Goal: Use online tool/utility: Use online tool/utility

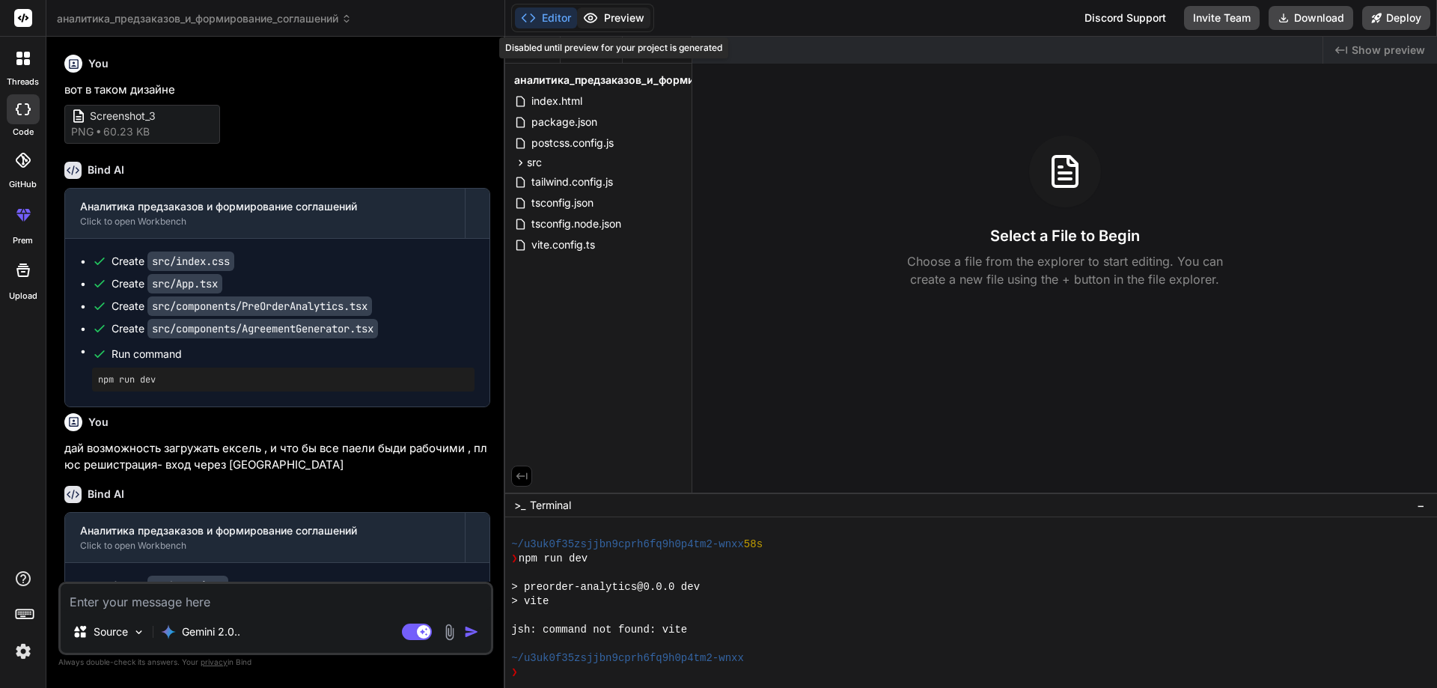
scroll to position [412, 0]
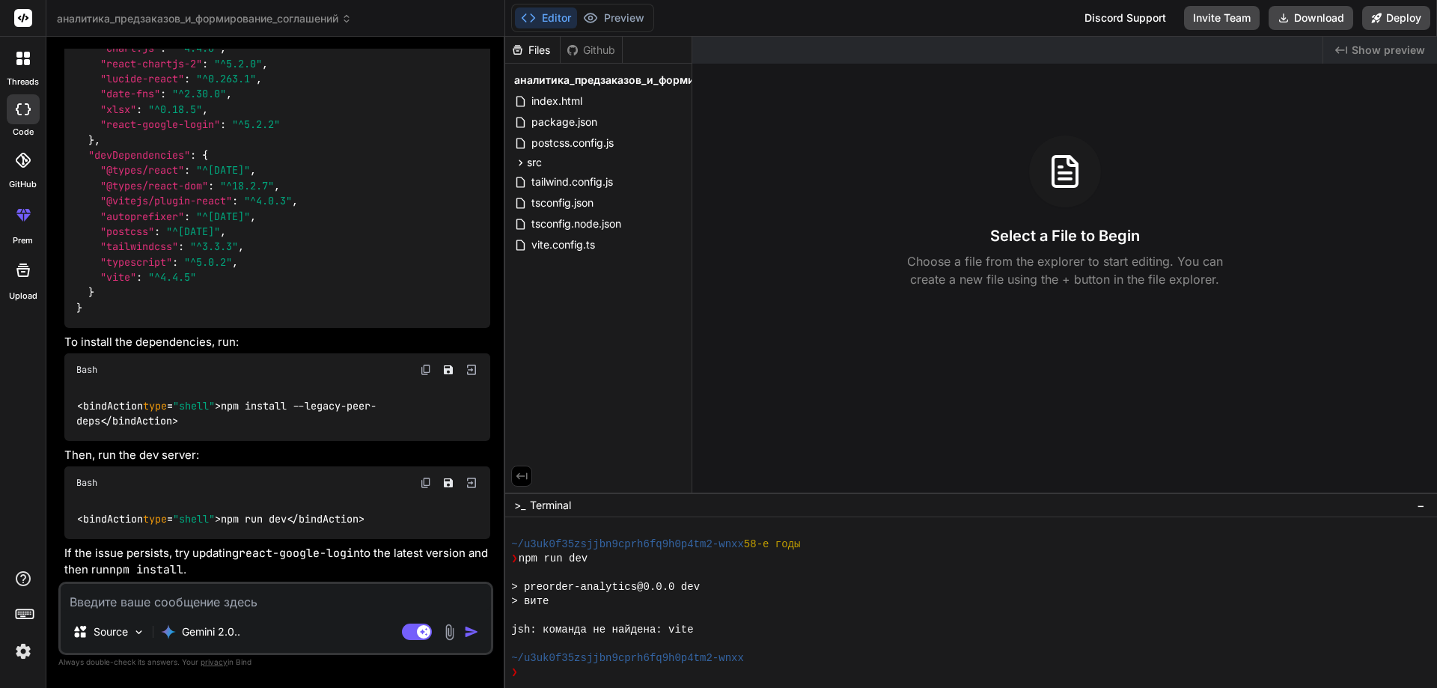
type textarea "x"
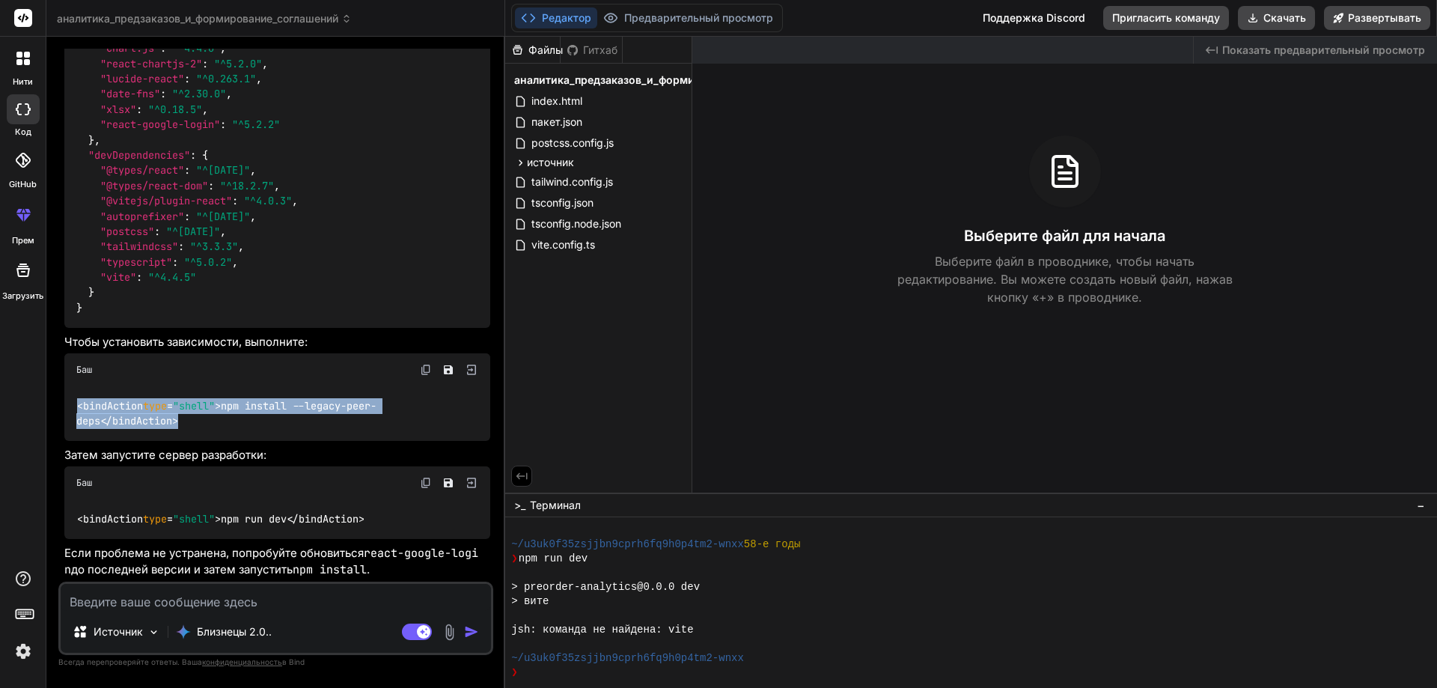
drag, startPoint x: 192, startPoint y: 430, endPoint x: 61, endPoint y: 398, distance: 134.9
click at [61, 398] on div "Ты вот в таком дизайне Скриншот_3 png 60,23 КБ Привязать ИИ Аналитика предзаказ…" at bounding box center [275, 368] width 435 height 638
copy code "<bindAction type = "shell" >npm install --legacy-peer-deps</bindAction>"
click at [561, 683] on div at bounding box center [971, 602] width 932 height 171
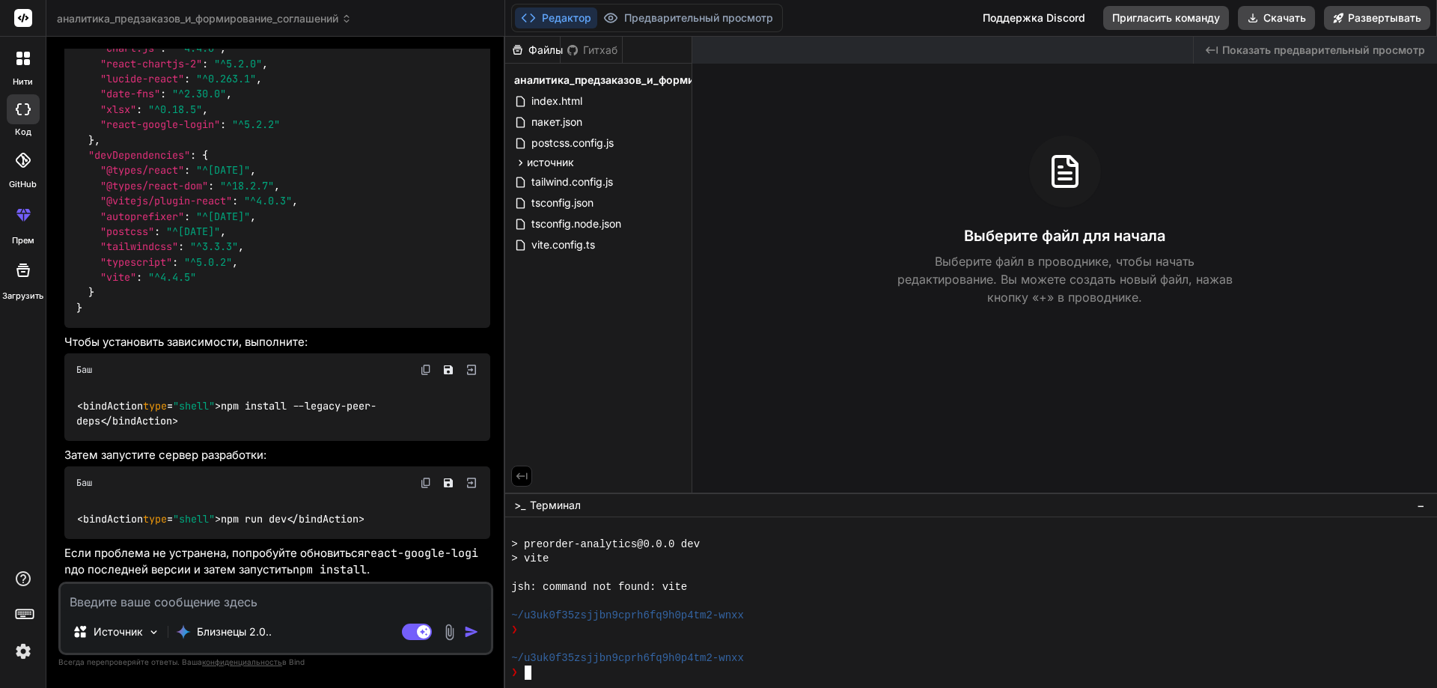
scroll to position [455, 0]
drag, startPoint x: 183, startPoint y: 424, endPoint x: 59, endPoint y: 403, distance: 125.4
click at [59, 403] on div "Ты вот в таком дизайне Скриншот_3 png 60,23 КБ Привязать ИИ Аналитика предзаказ…" at bounding box center [275, 368] width 435 height 638
copy code "<bindAction type = "shell" >npm install --legacy-peer-deps</bindAction>"
type textarea "<bindAction type="shell">npm install --legacy-peer-deps</bindAction>"
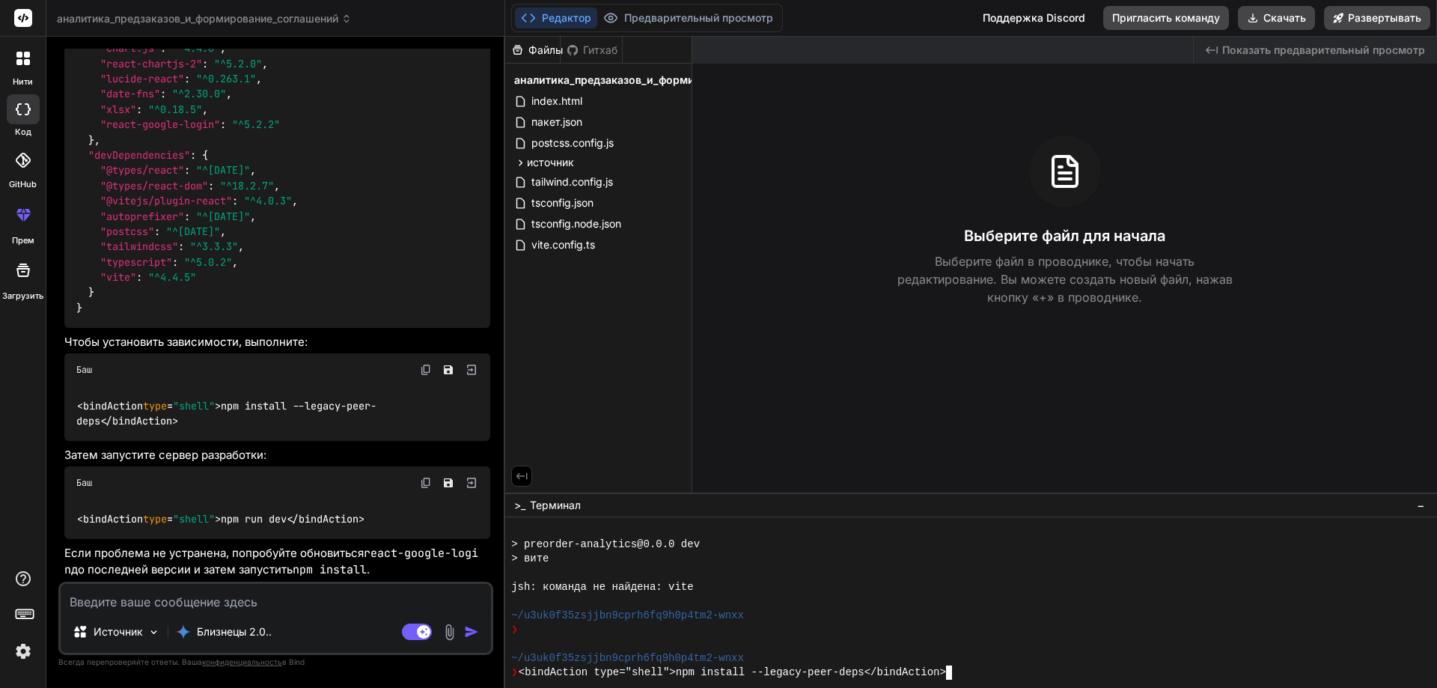
scroll to position [512, 0]
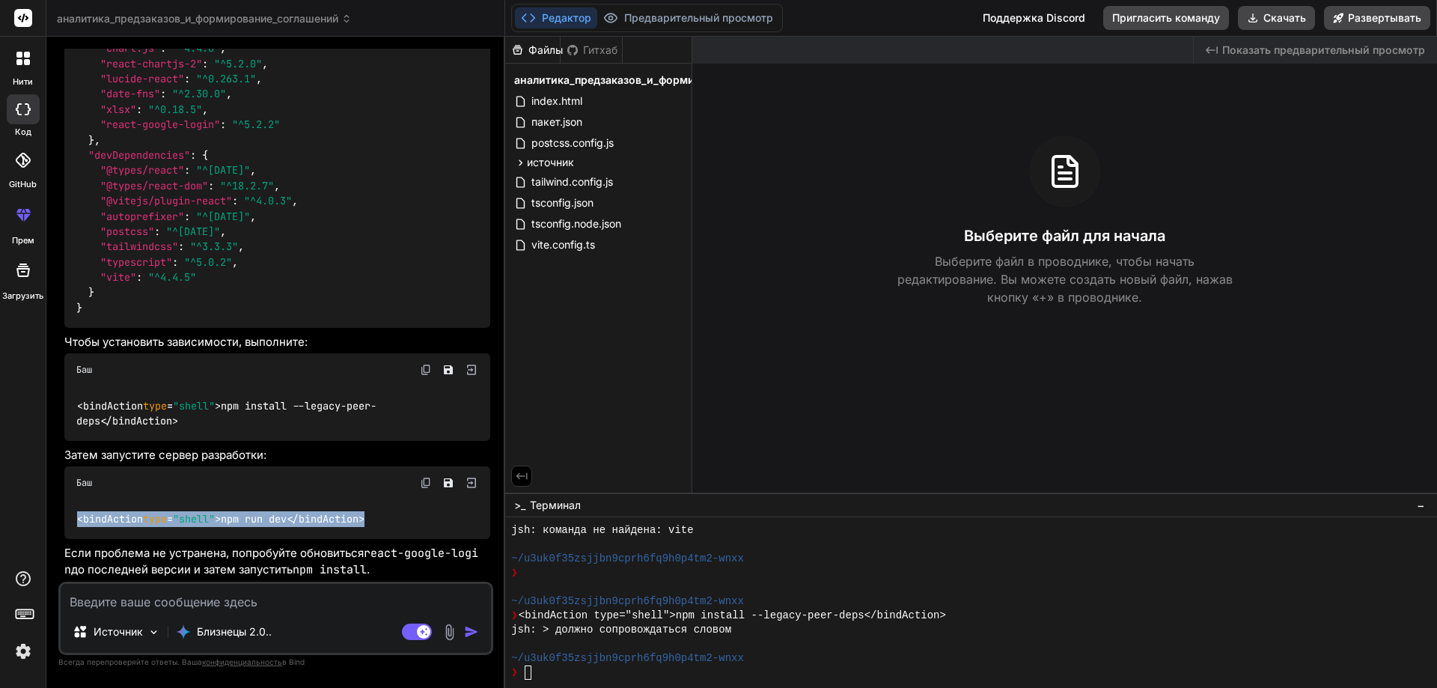
drag, startPoint x: 386, startPoint y: 516, endPoint x: 72, endPoint y: 522, distance: 314.4
click at [72, 522] on div "<bindAction type = "shell" >npm run dev</bindAction>" at bounding box center [277, 518] width 426 height 39
copy code "<bindAction type = "shell" >npm run dev</bindAction>"
click at [544, 673] on div "❯" at bounding box center [964, 672] width 906 height 14
type textarea "<bindAction type="shell">npm run dev</bindAction>"
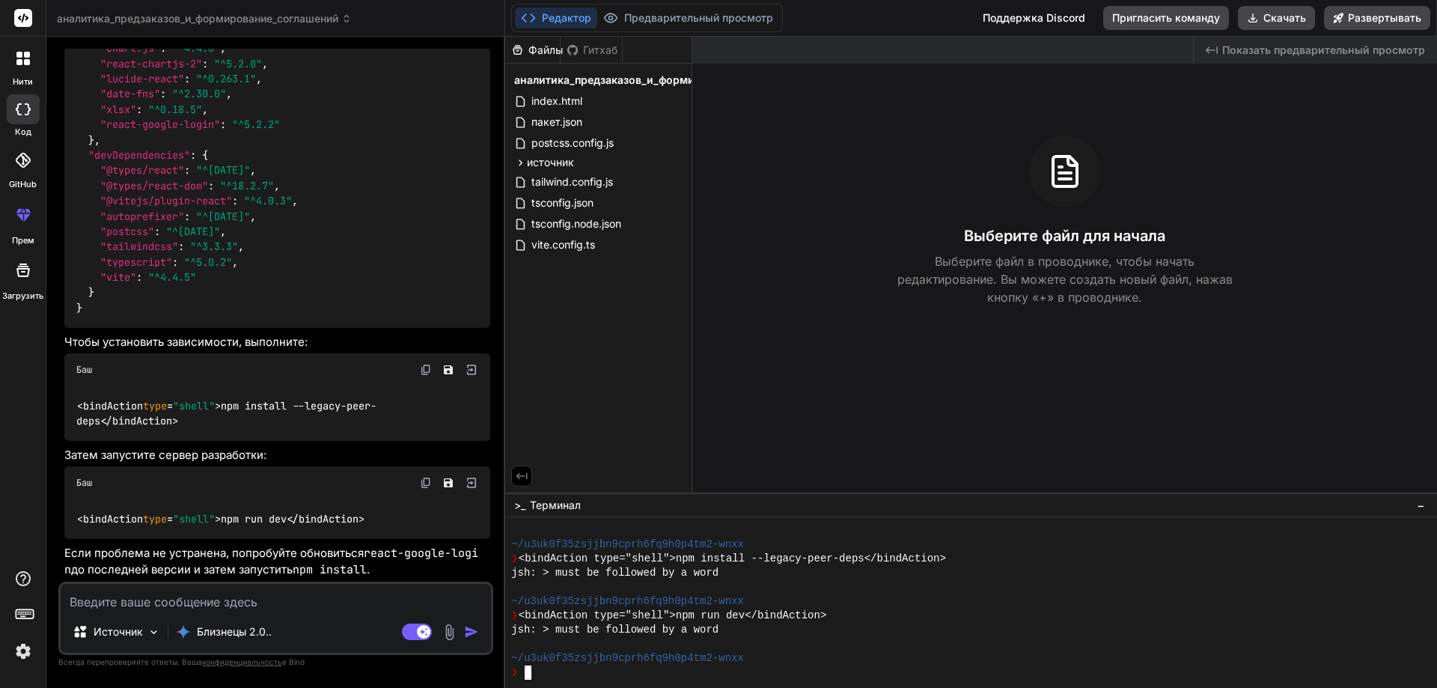
scroll to position [569, 0]
drag, startPoint x: 173, startPoint y: 424, endPoint x: 76, endPoint y: 406, distance: 98.2
click at [76, 406] on div "<bindAction type = "shell" >npm install --legacy-peer-deps</bindAction>" at bounding box center [277, 413] width 426 height 55
click at [427, 367] on img at bounding box center [426, 370] width 12 height 12
click at [468, 370] on img at bounding box center [471, 369] width 13 height 13
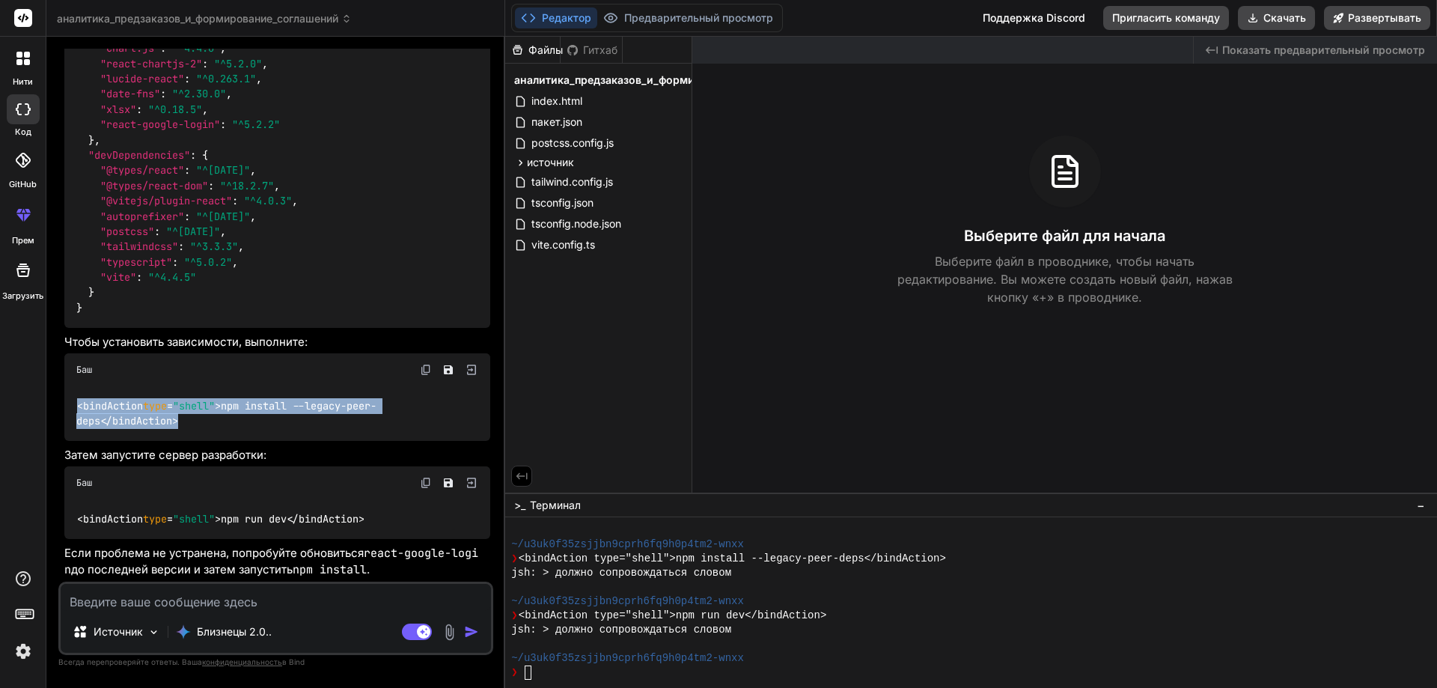
click at [469, 370] on img at bounding box center [471, 369] width 13 height 13
click at [469, 484] on img at bounding box center [471, 482] width 13 height 13
click at [560, 22] on font "Редактор" at bounding box center [566, 17] width 49 height 13
click at [565, 103] on font "index.html" at bounding box center [556, 100] width 51 height 13
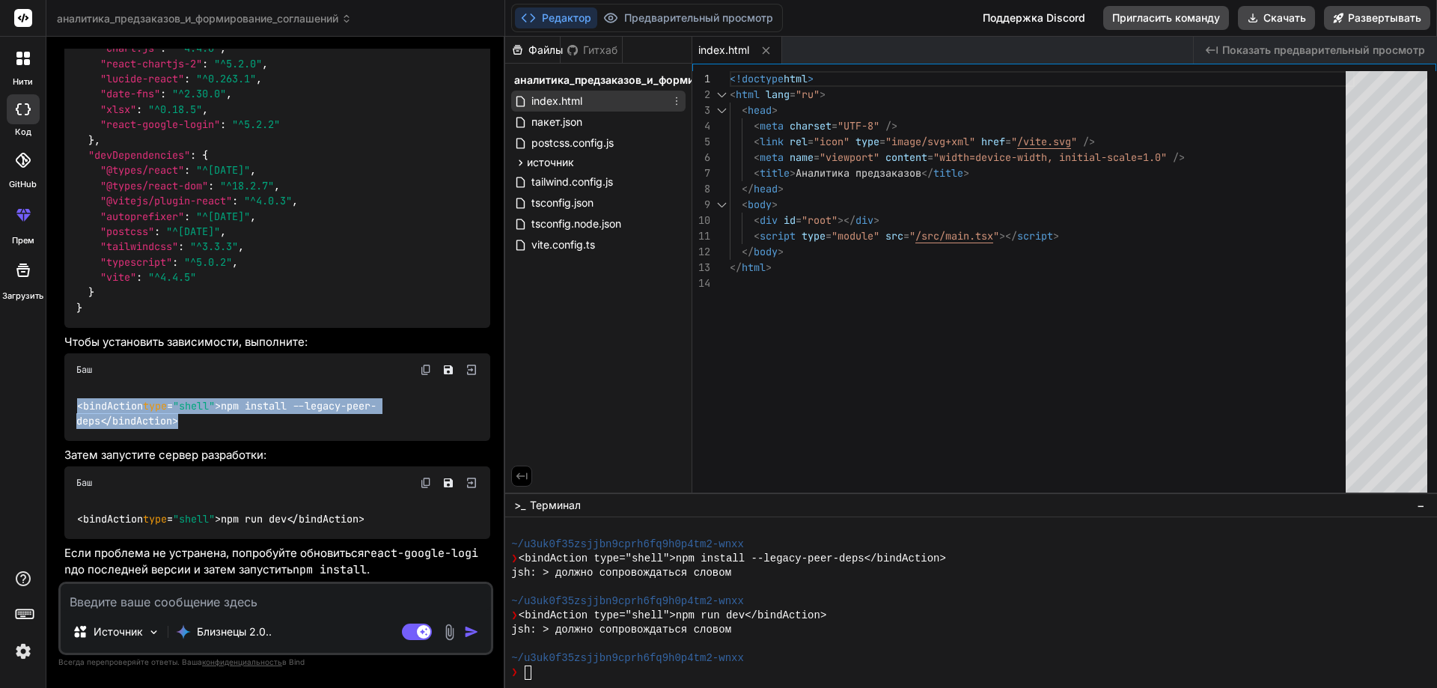
type textarea "x"
click at [561, 254] on div "vite.config.ts" at bounding box center [598, 244] width 174 height 21
type textarea "import { defineConfig } from 'vite' import react from '@vitejs/plugin-react' ex…"
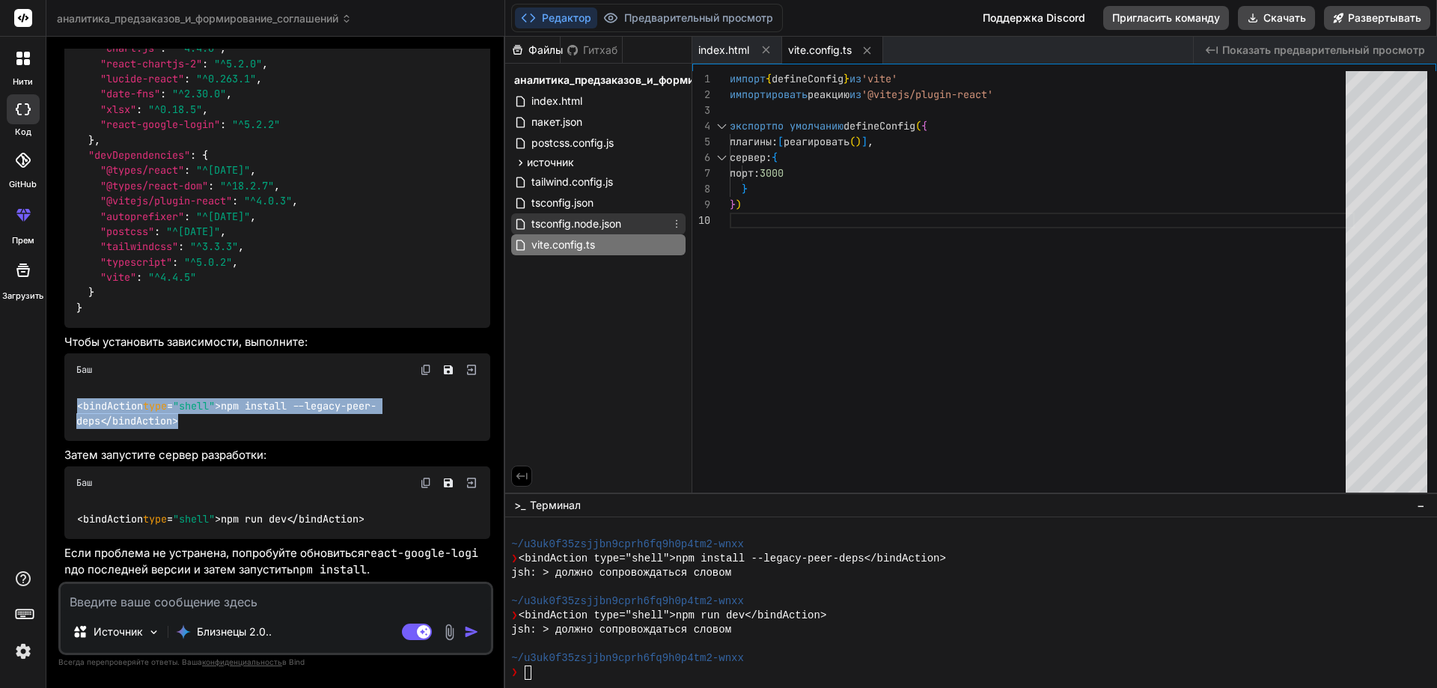
click at [558, 228] on font "tsconfig.node.json" at bounding box center [576, 223] width 90 height 13
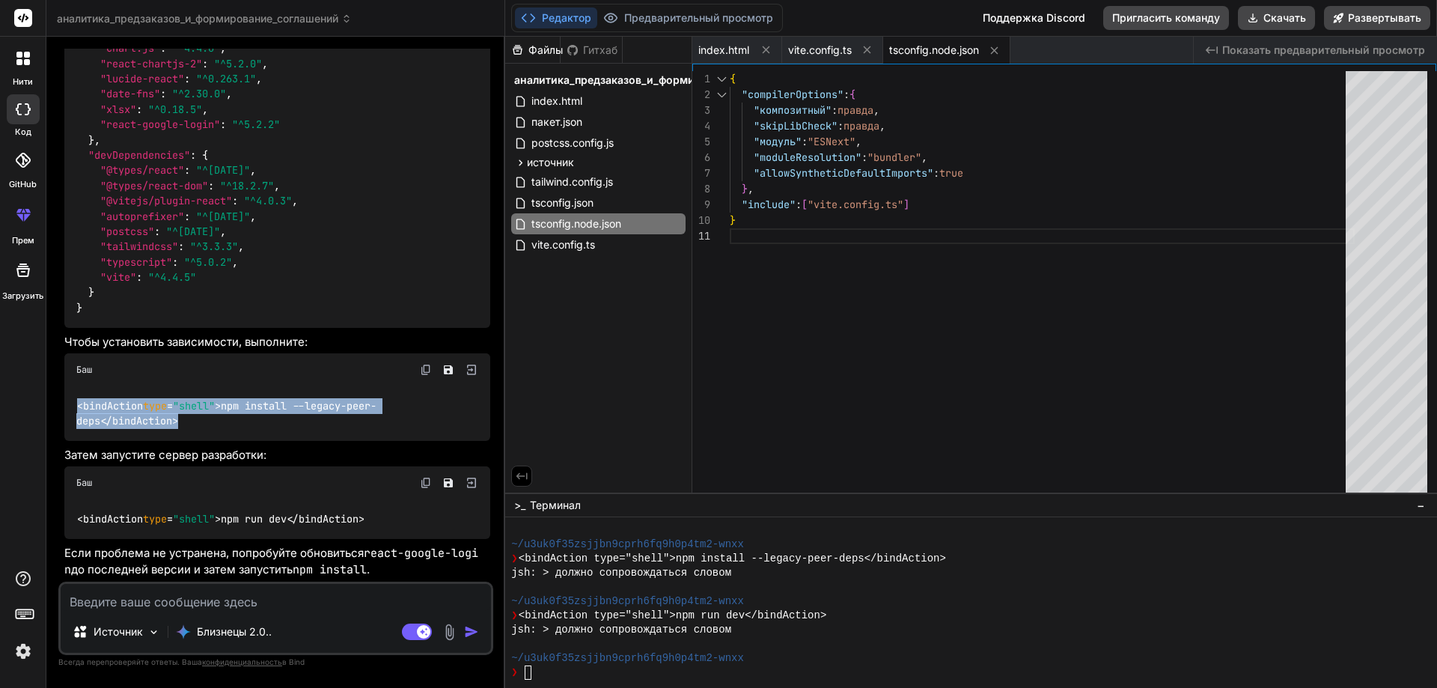
click at [514, 475] on button at bounding box center [521, 476] width 21 height 21
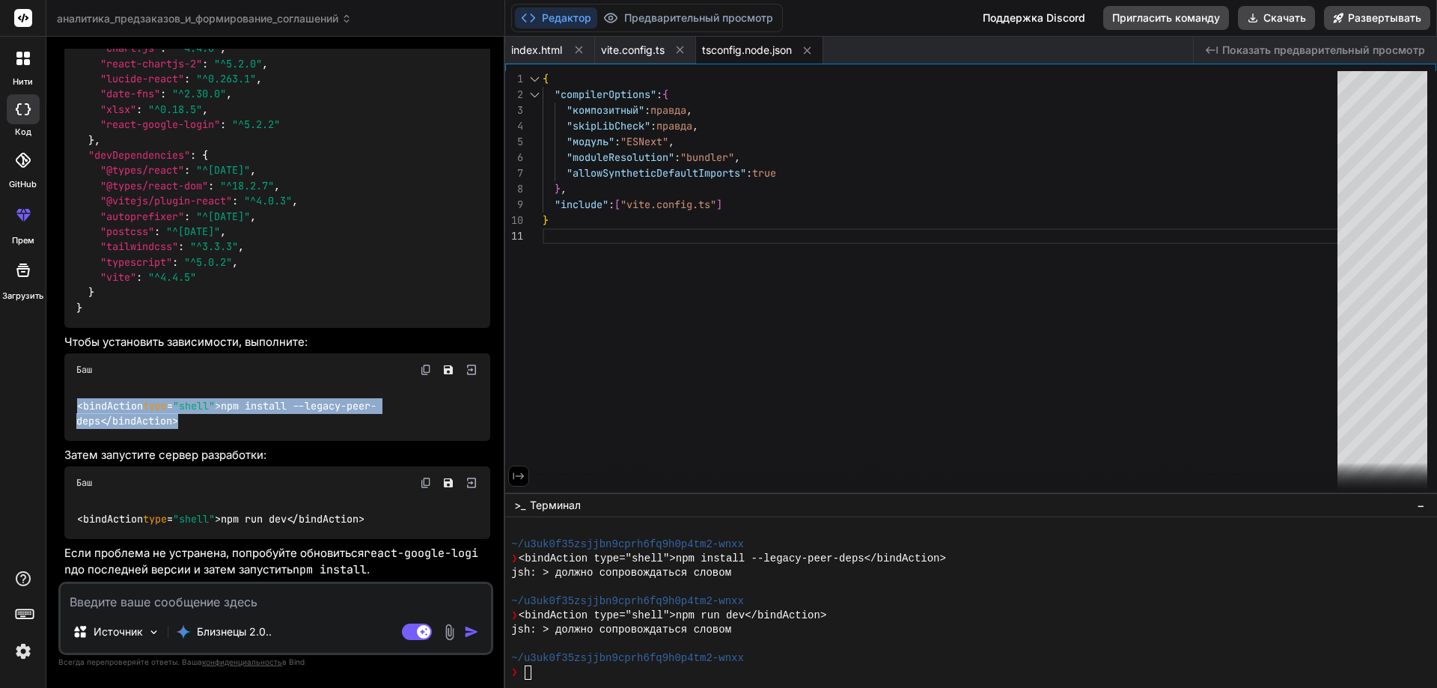
click at [514, 475] on icon at bounding box center [518, 476] width 11 height 7
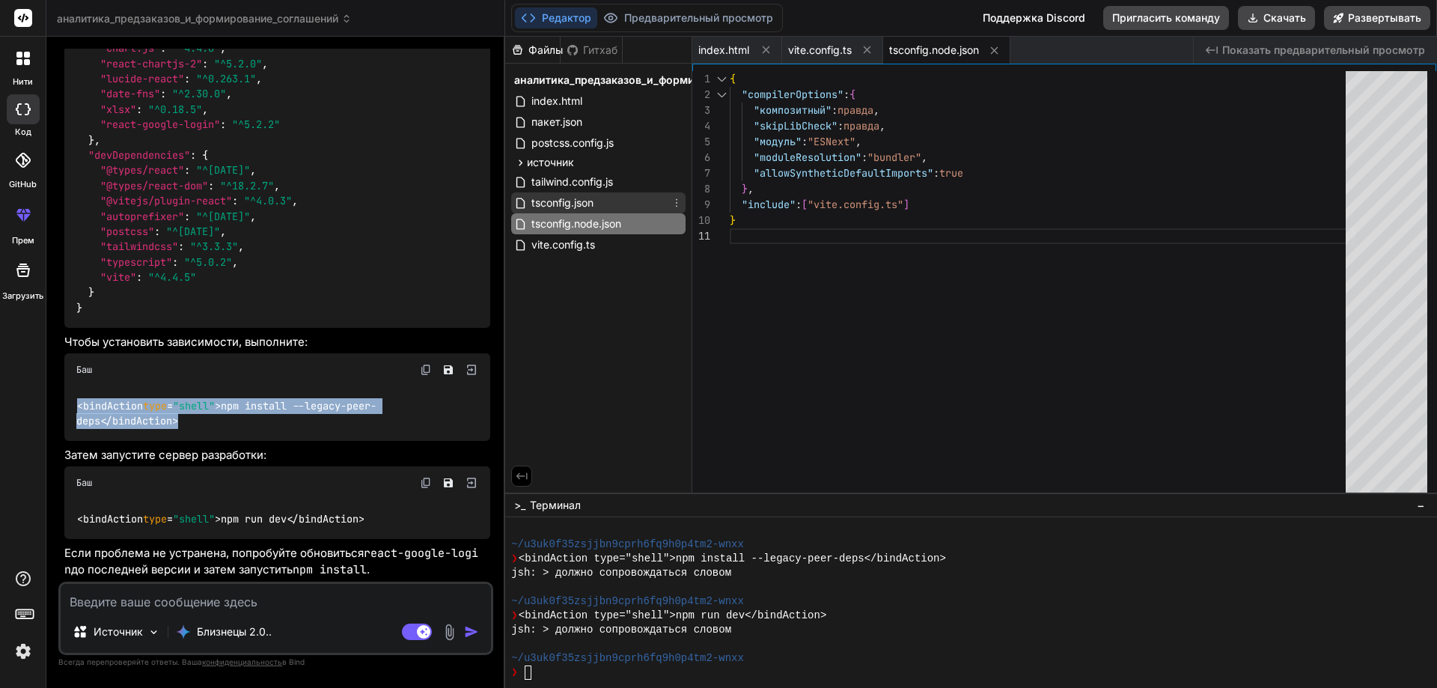
click at [558, 201] on font "tsconfig.json" at bounding box center [562, 202] width 62 height 13
type textarea "}"
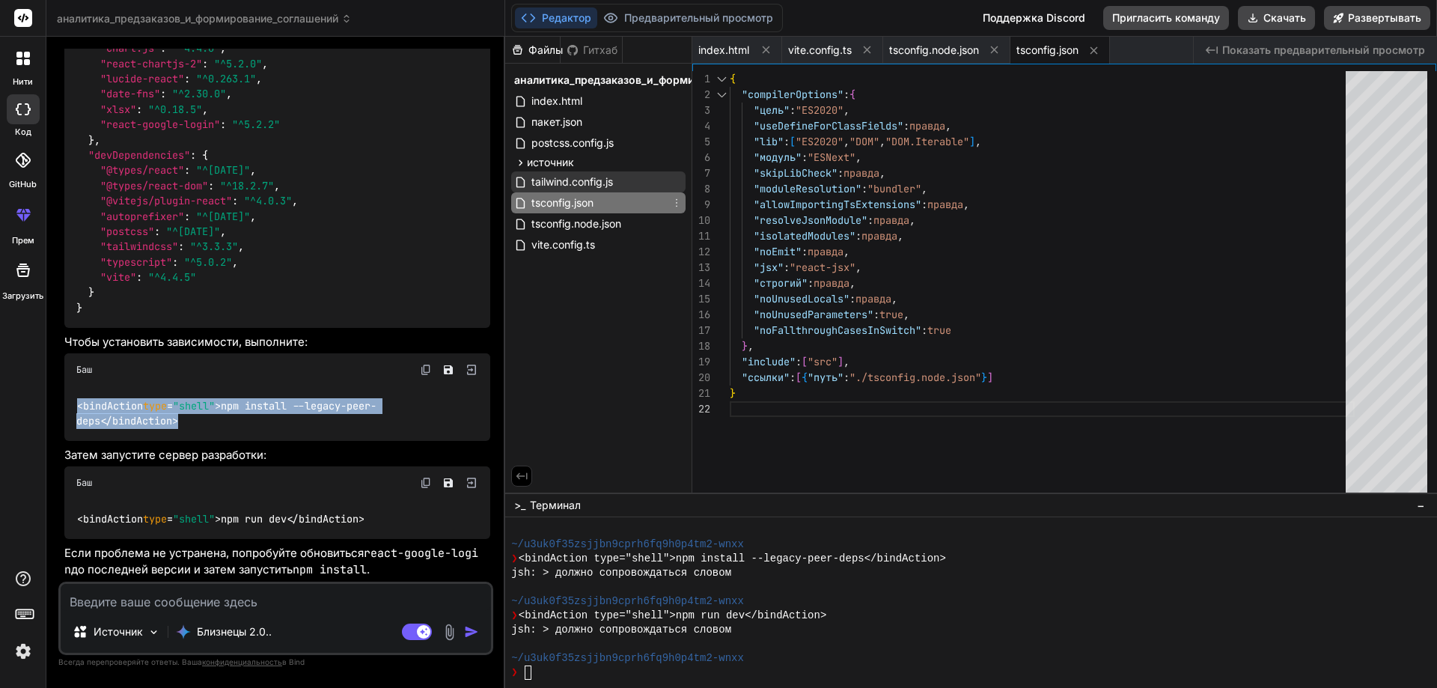
click at [557, 192] on div "tailwind.config.js" at bounding box center [598, 181] width 174 height 21
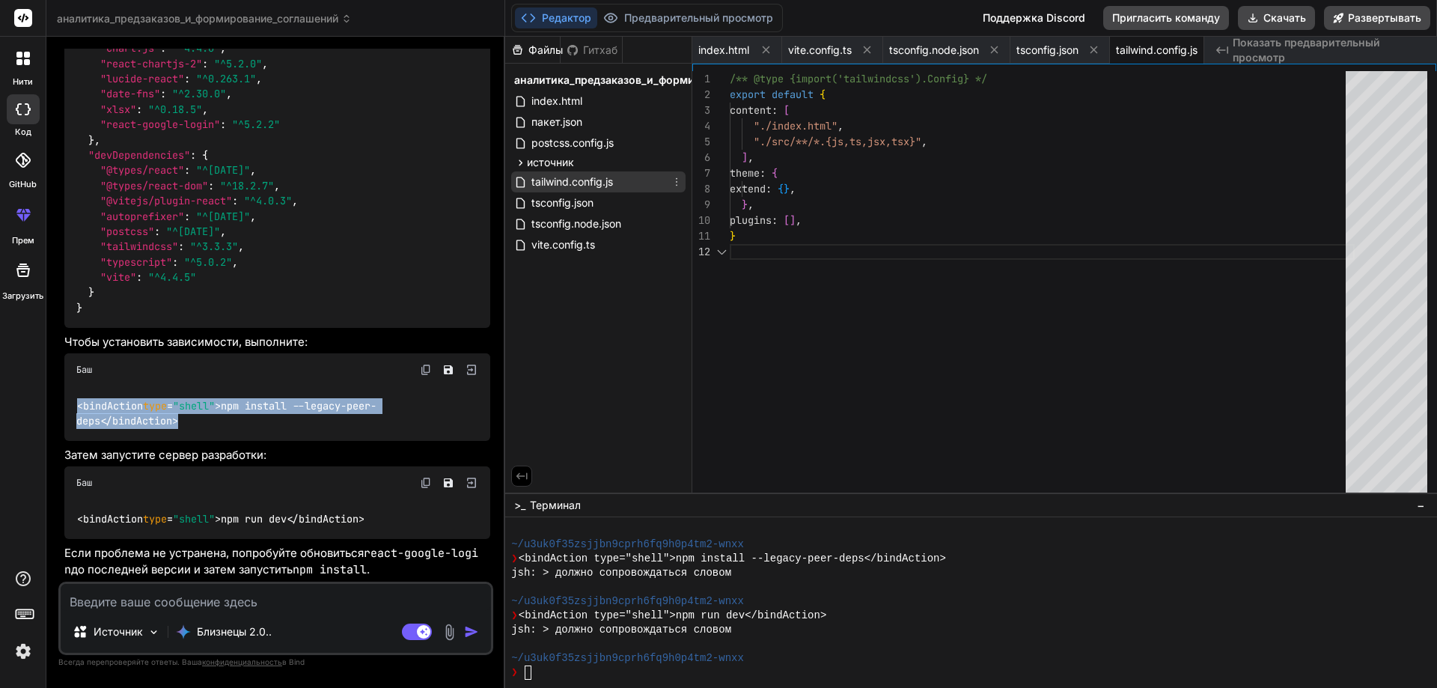
scroll to position [0, 29]
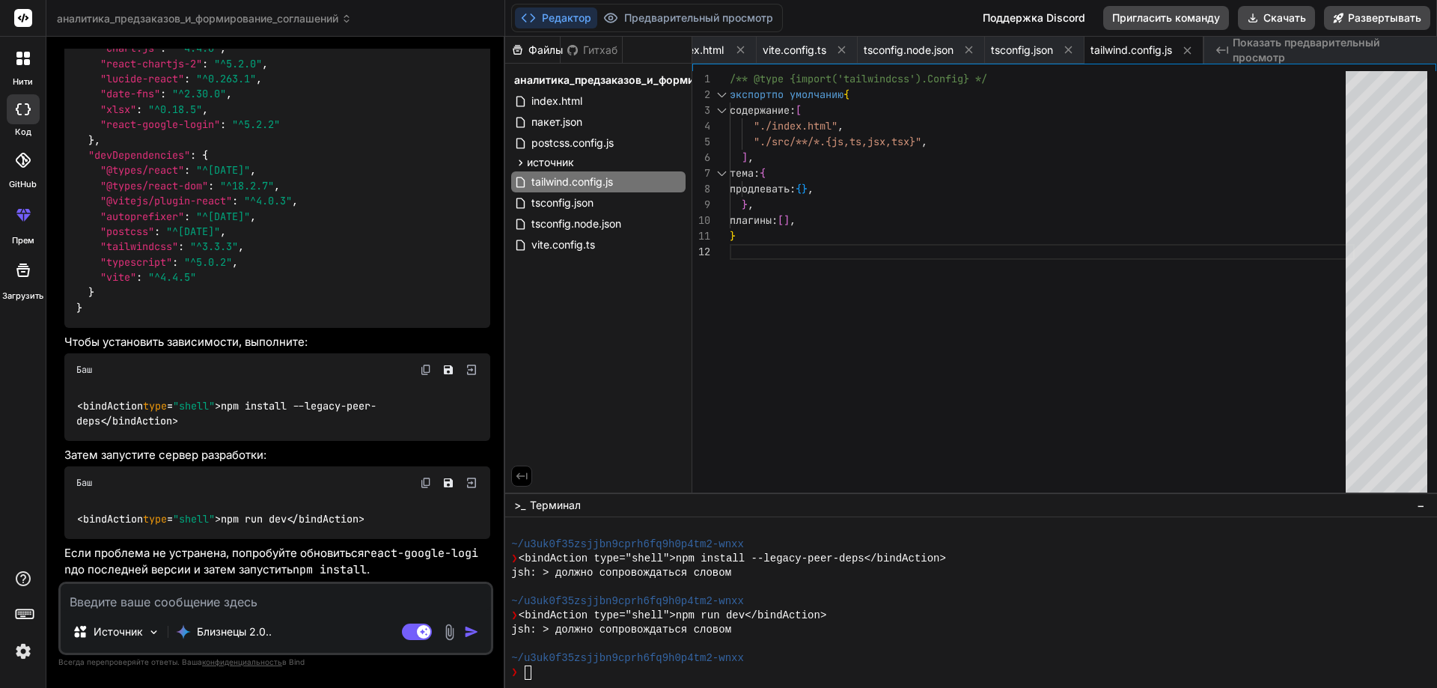
click at [338, 14] on font "аналитика_предзаказов_и_формирование_соглашений" at bounding box center [197, 18] width 281 height 13
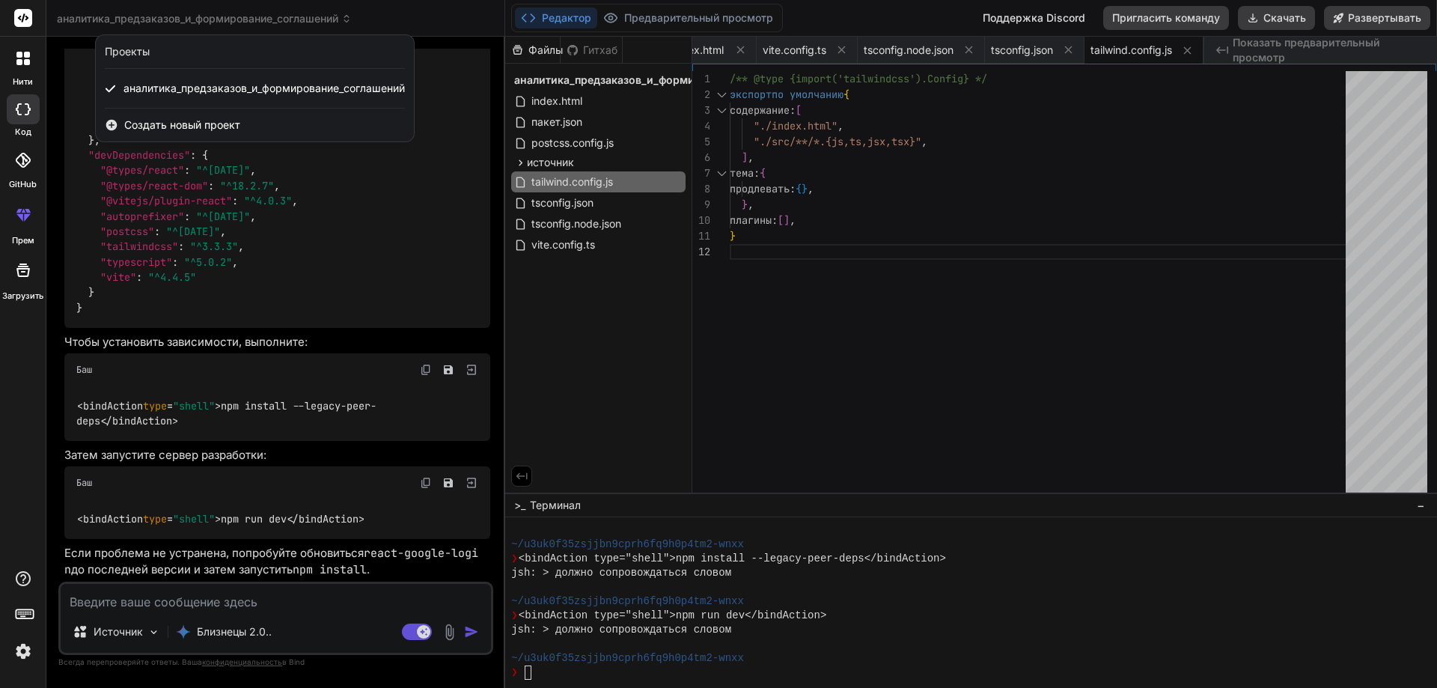
click at [920, 25] on div at bounding box center [718, 344] width 1437 height 688
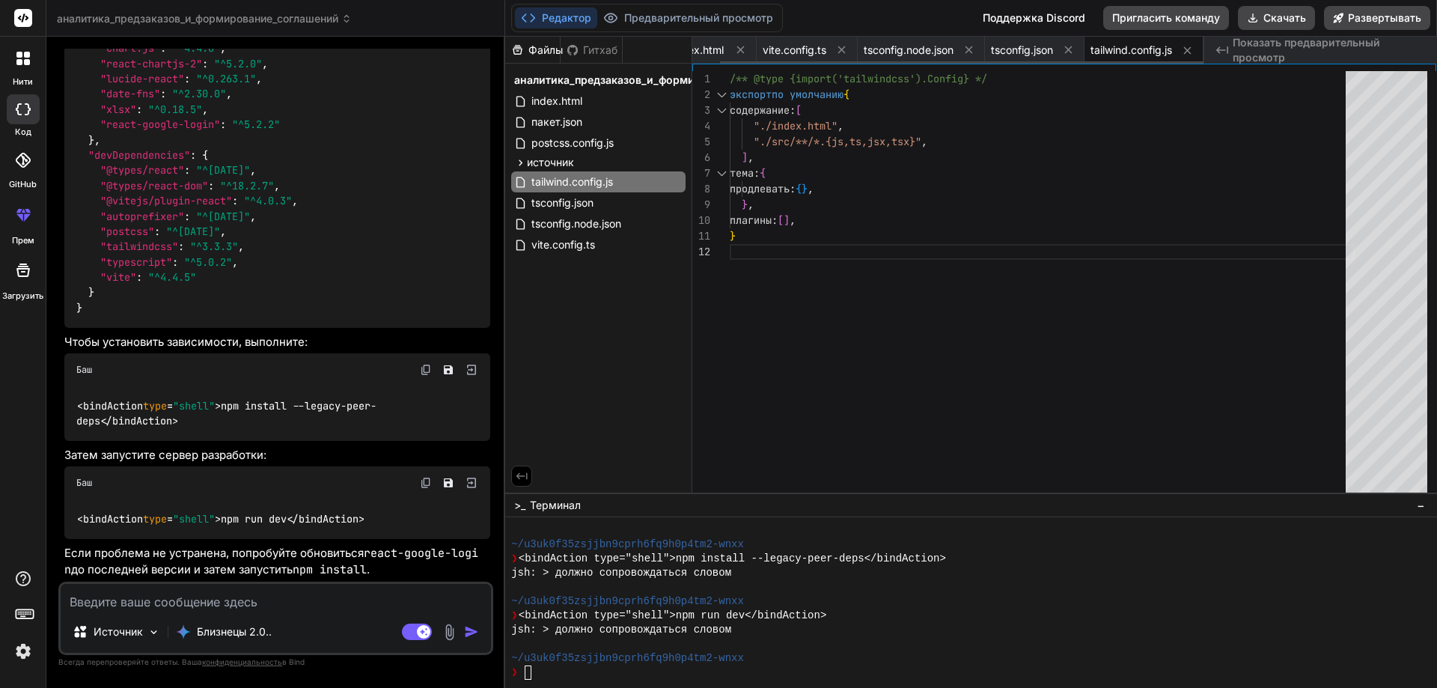
click at [1135, 43] on span "tailwind.config.js" at bounding box center [1132, 50] width 82 height 15
click at [1123, 43] on span "tailwind.config.js" at bounding box center [1132, 50] width 82 height 15
click at [875, 52] on font "tsconfig.node.json" at bounding box center [909, 49] width 90 height 13
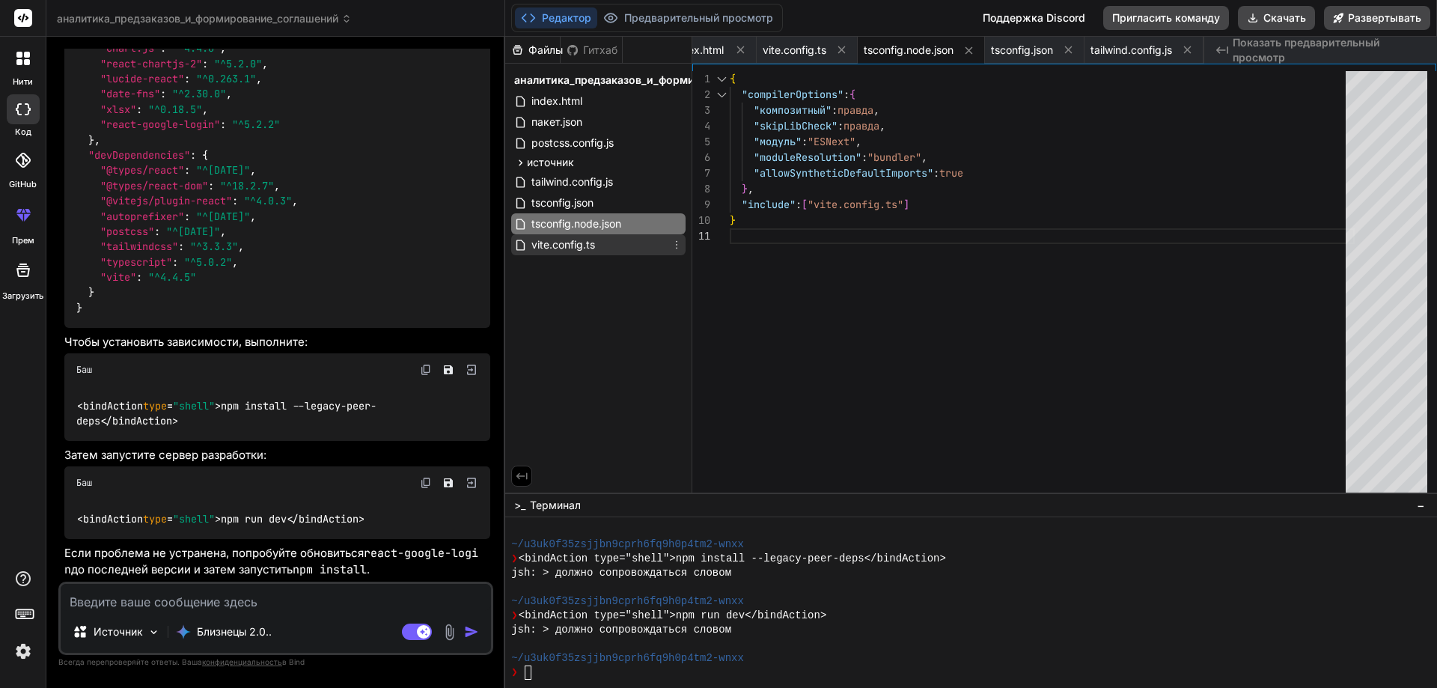
click at [606, 235] on div "vite.config.ts" at bounding box center [598, 244] width 174 height 21
type textarea "import { defineConfig } from 'vite' import react from '@vitejs/plugin-react' ex…"
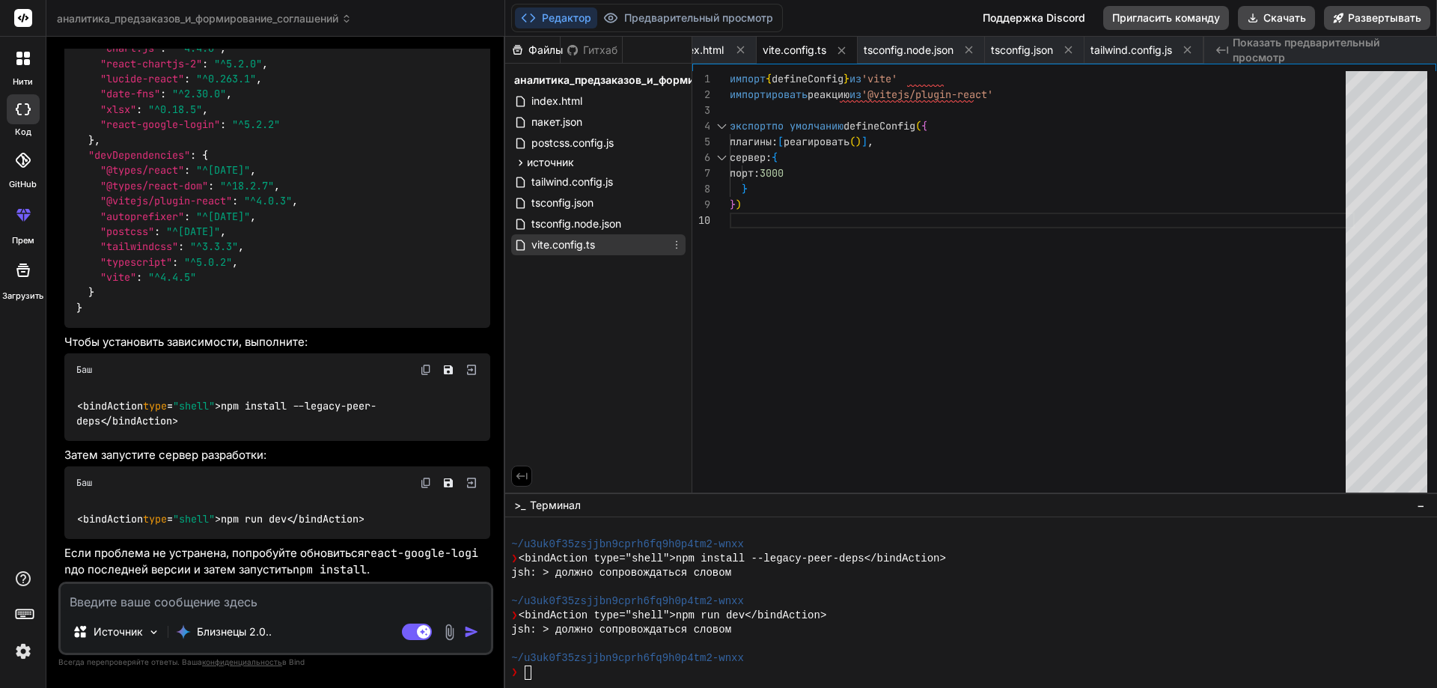
click at [594, 237] on span "vite.config.ts" at bounding box center [563, 245] width 67 height 18
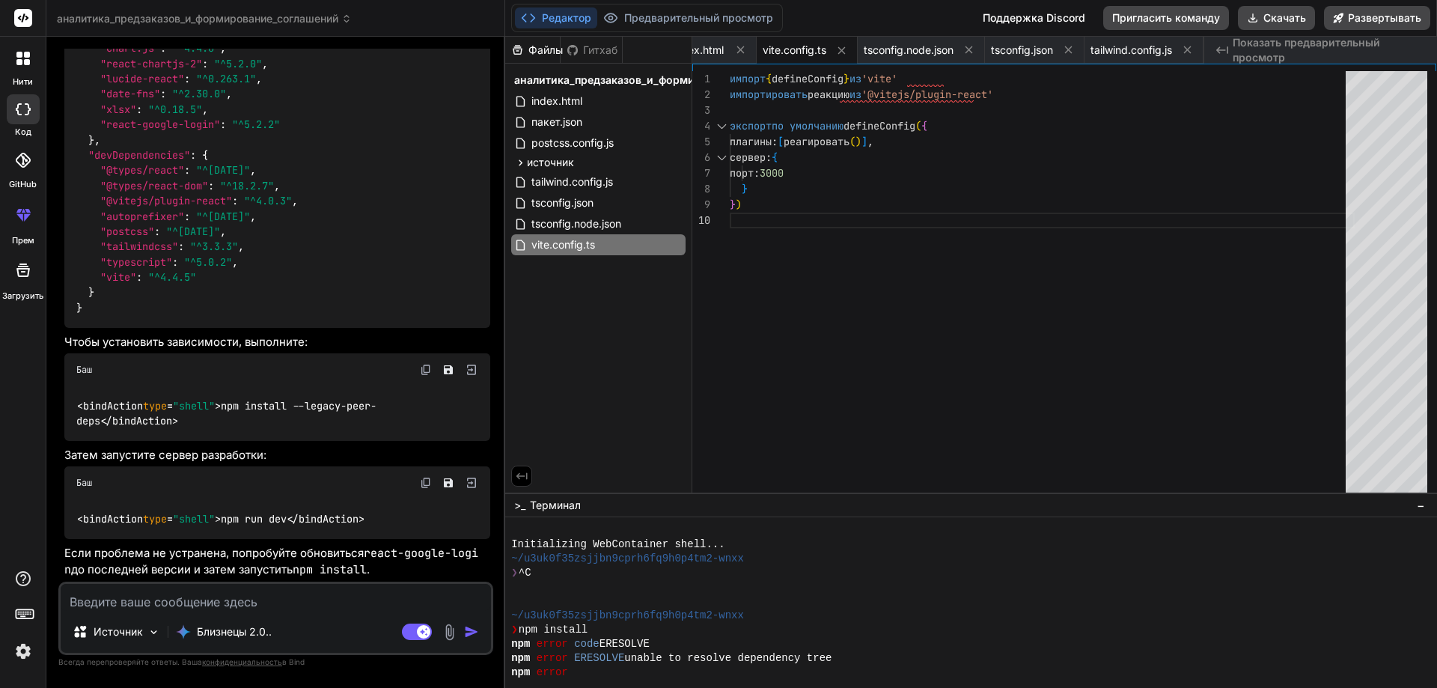
scroll to position [0, 0]
click at [168, 596] on textarea at bounding box center [276, 597] width 430 height 27
type textarea "п"
type textarea "x"
type textarea "пе"
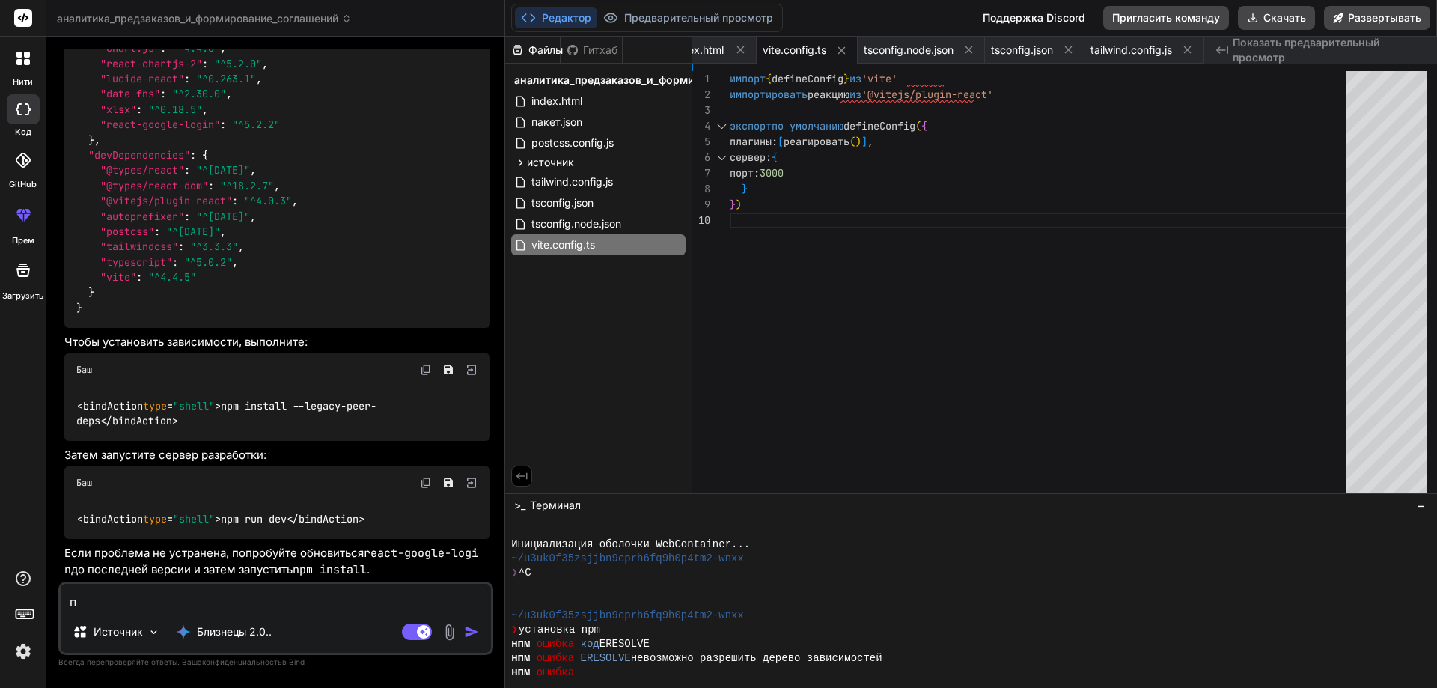
type textarea "x"
type textarea "пер"
type textarea "x"
type textarea "пере"
type textarea "x"
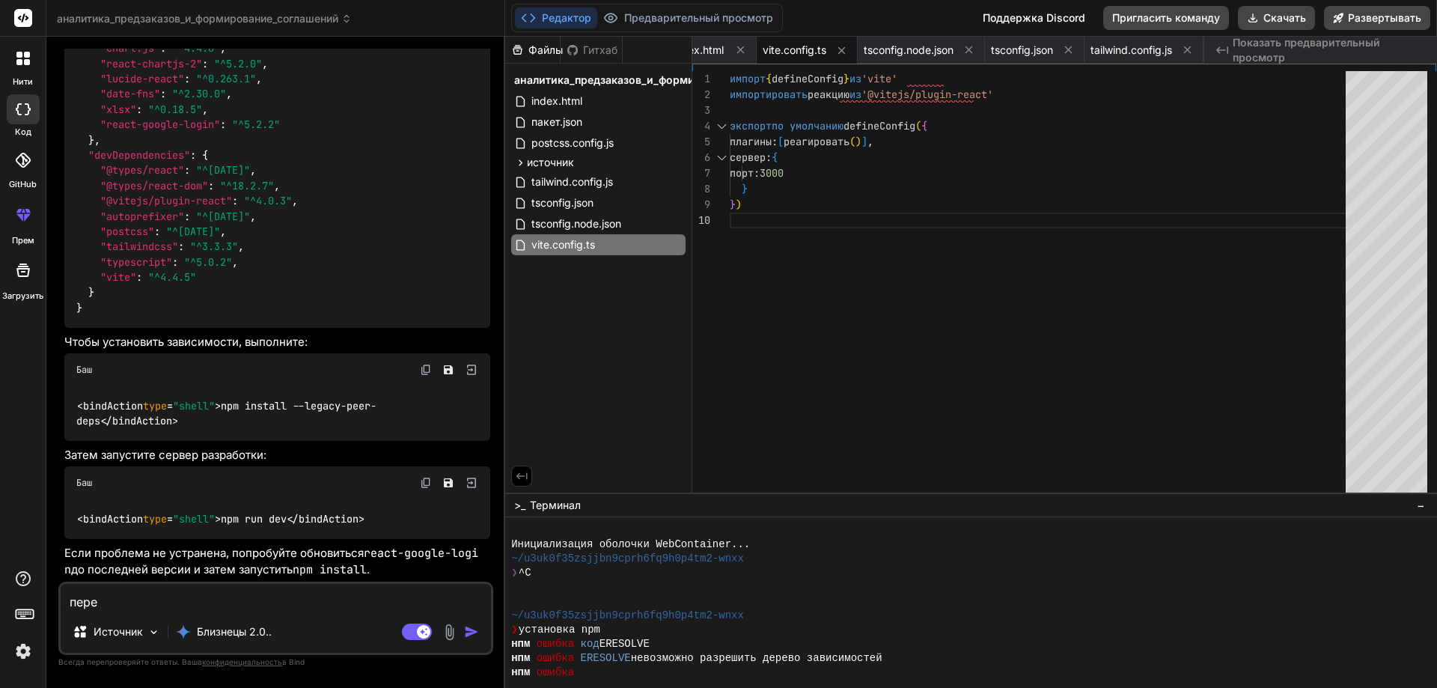
type textarea "переп"
type textarea "x"
type textarea "перепи"
type textarea "x"
type textarea "перепиш"
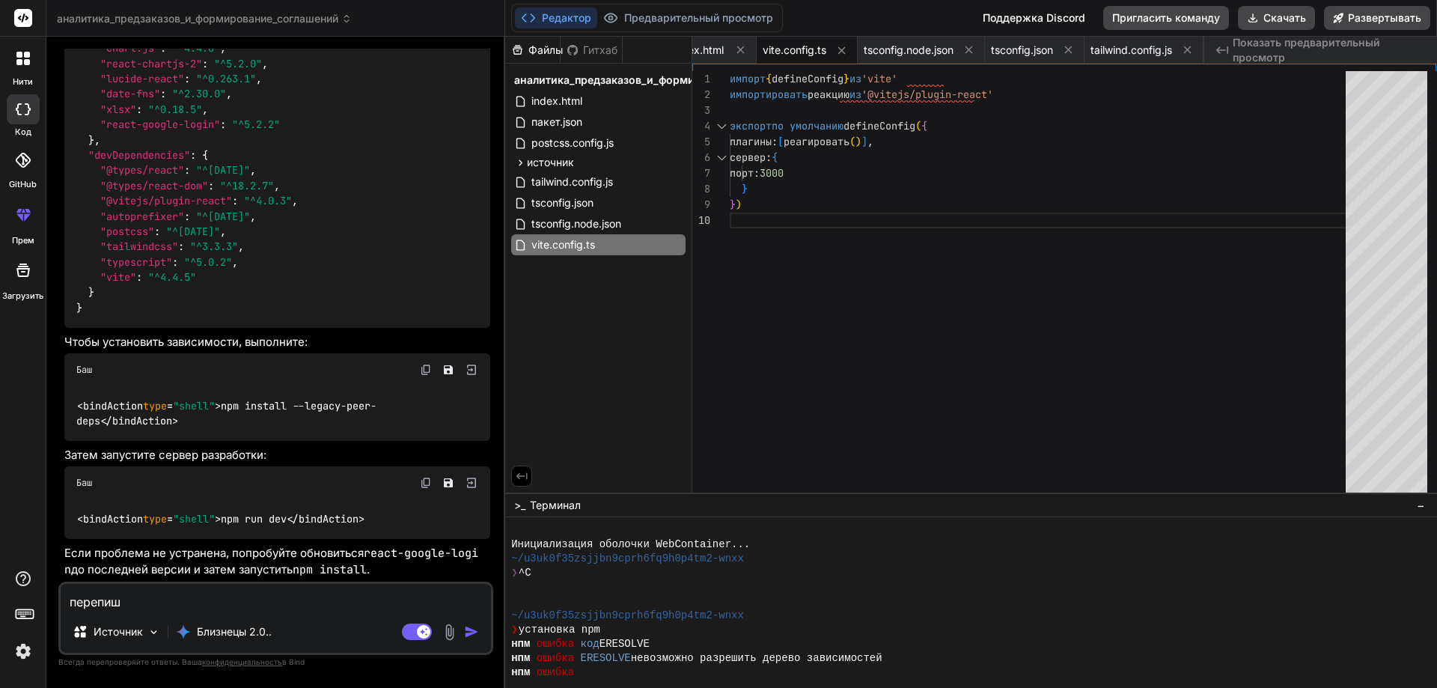
type textarea "x"
type textarea "перепиши"
type textarea "x"
type textarea "перепиши"
type textarea "x"
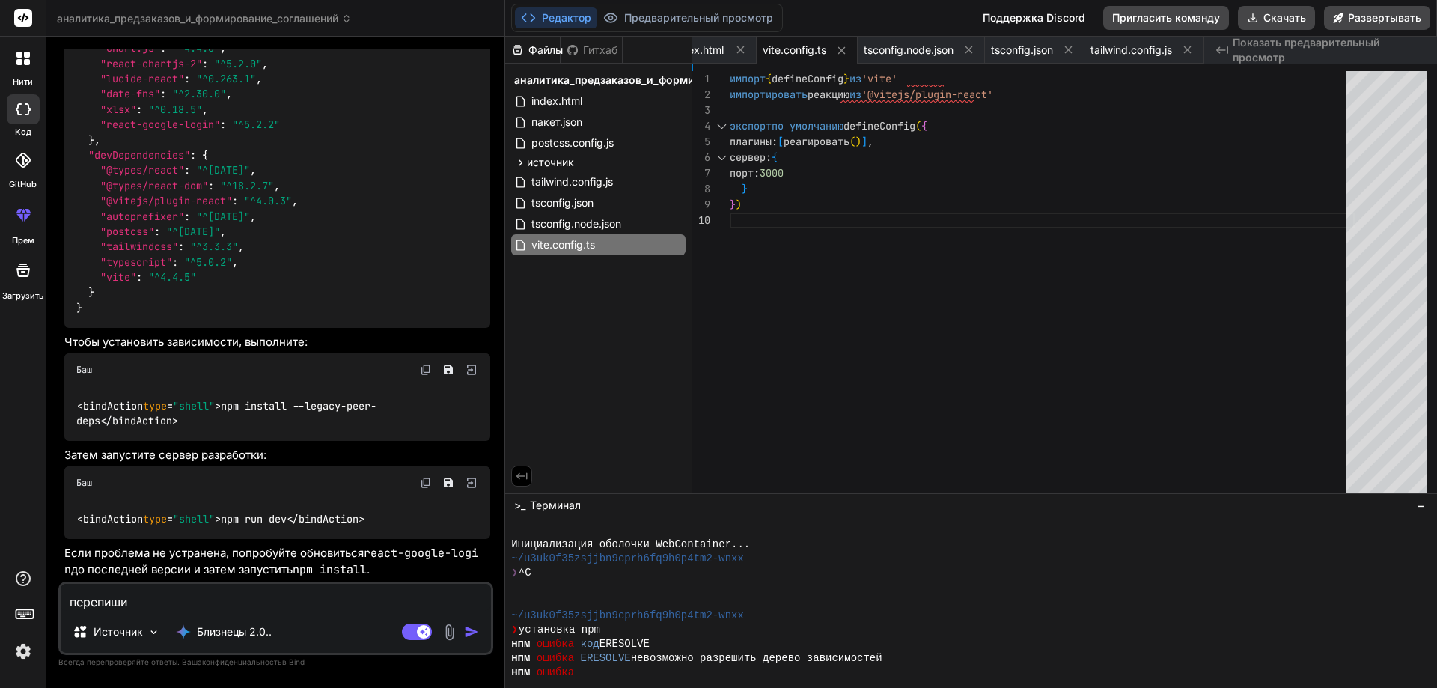
type textarea "перепиши п"
type textarea "x"
type textarea "перепиши пр"
type textarea "x"
type textarea "перепиши про"
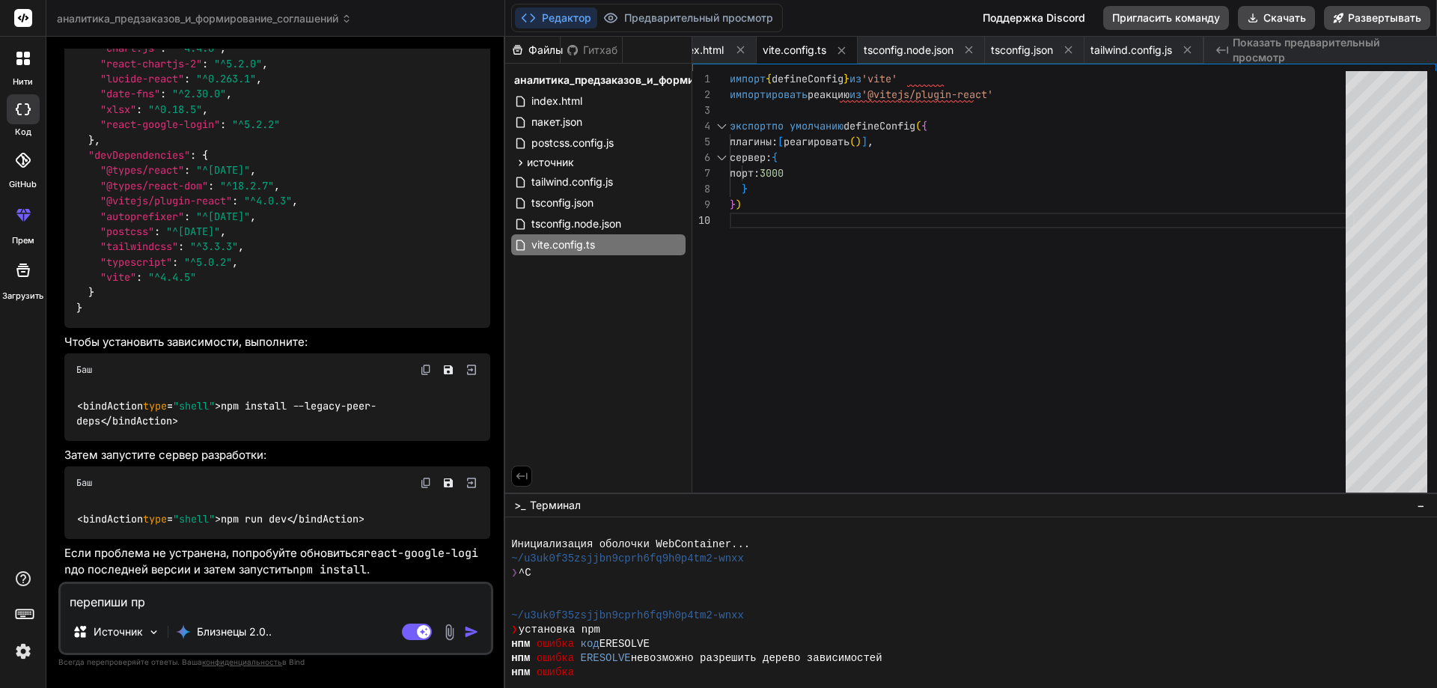
type textarea "x"
type textarea "перепиши прое"
type textarea "x"
type textarea "перепиши проек"
type textarea "x"
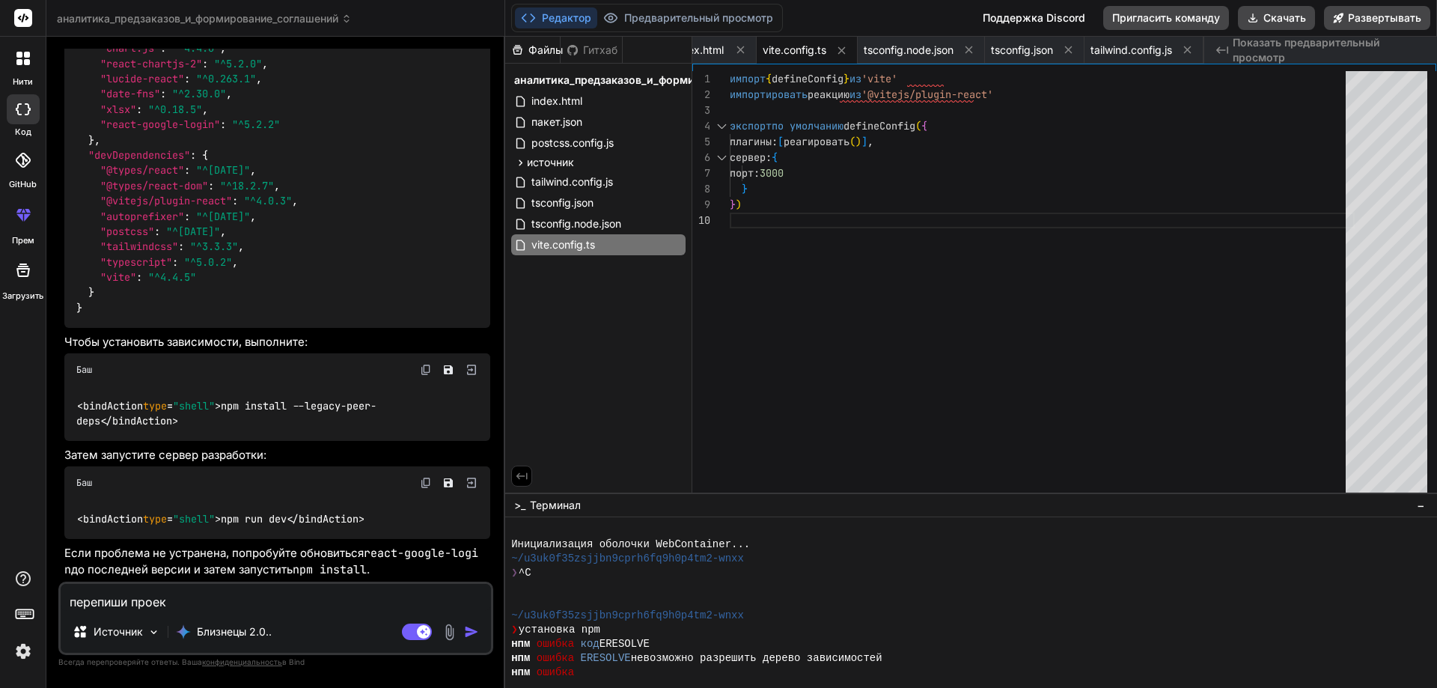
type textarea "перепиши проект"
type textarea "x"
type textarea "перепиши проект"
type textarea "x"
type textarea "перепиши проект з"
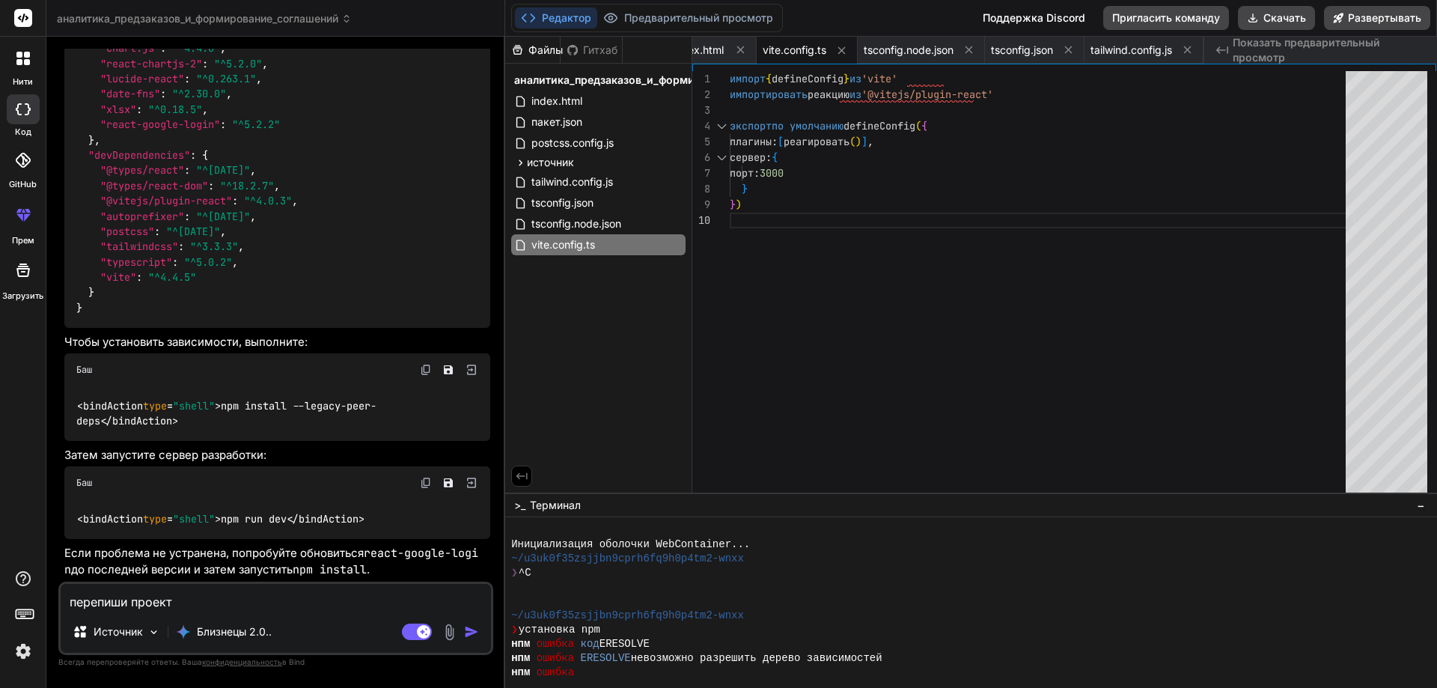
type textarea "x"
type textarea "перепиши проект за"
type textarea "x"
type textarea "перепиши проект зан"
type textarea "x"
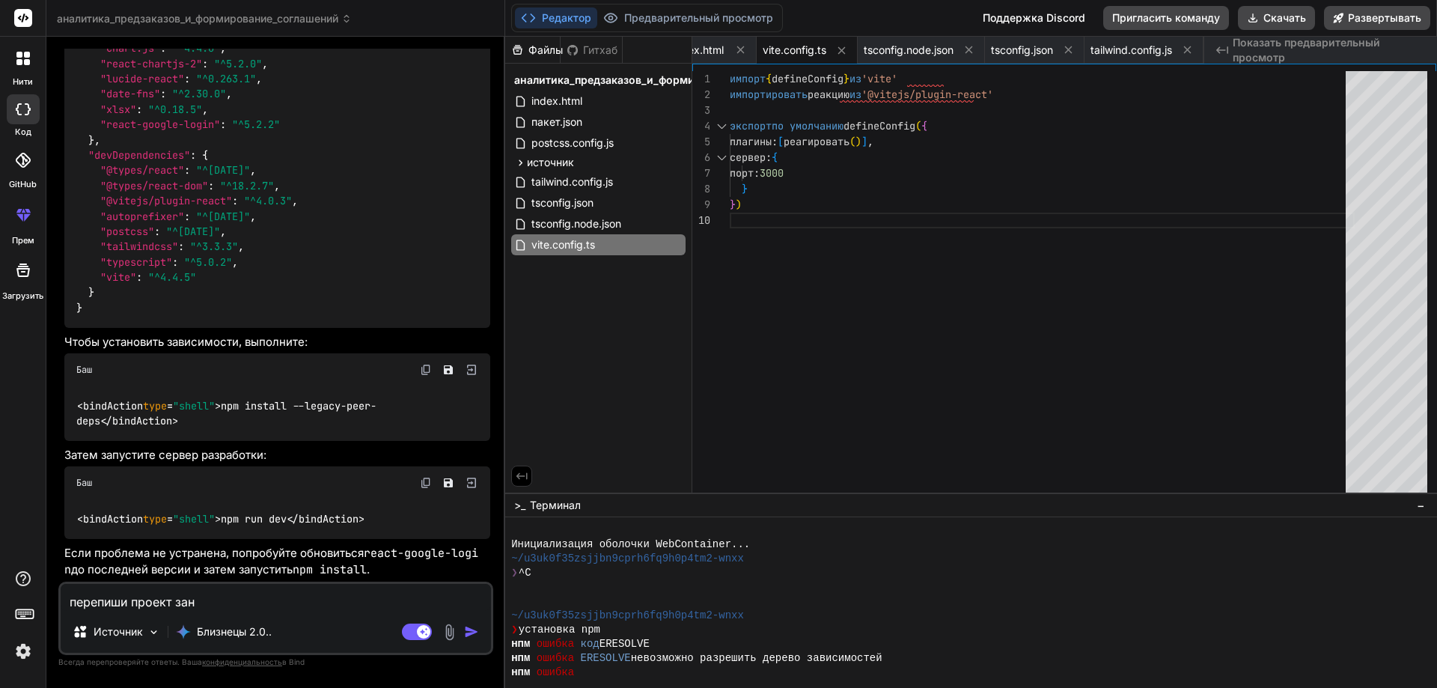
type textarea "перепиши проект зано"
type textarea "x"
type textarea "перепиши проект заног"
type textarea "x"
type textarea "перепиши проект заного"
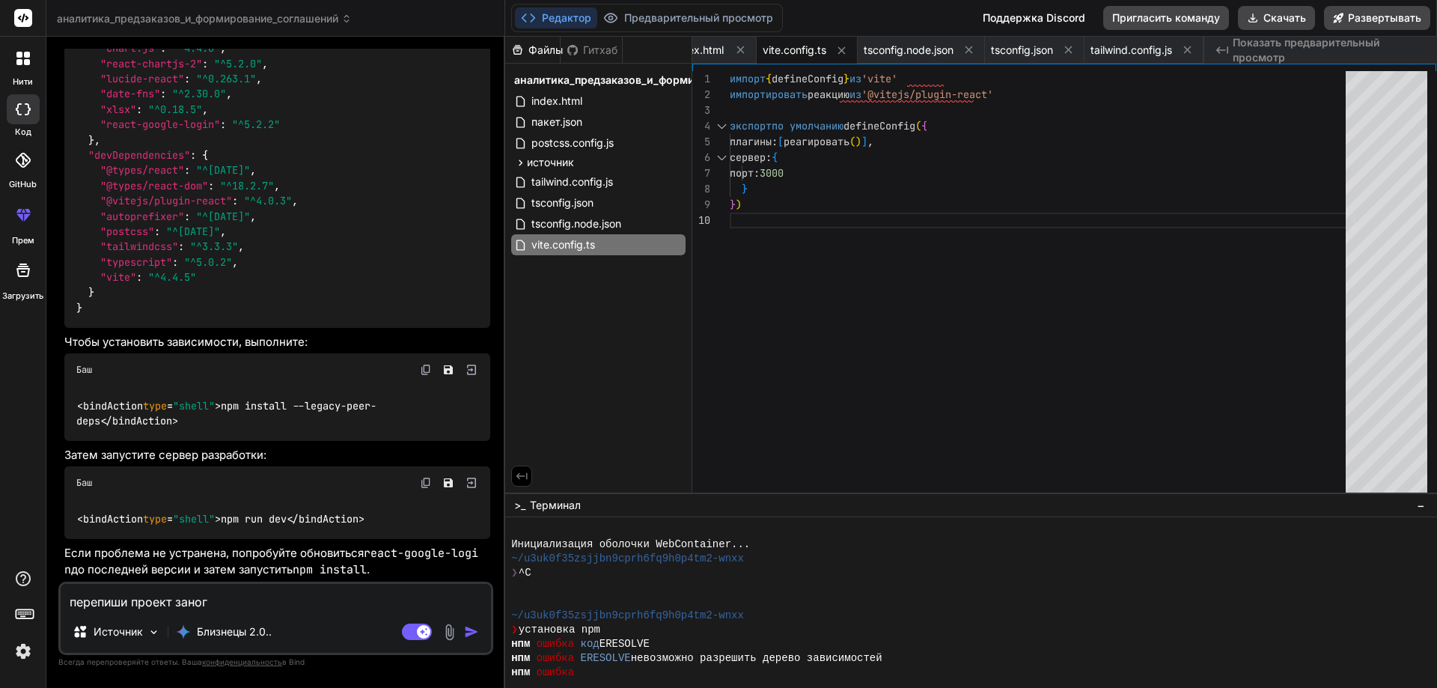
type textarea "x"
type textarea "перепиши проект заного"
type textarea "x"
type textarea "перепиши проект заного с"
type textarea "x"
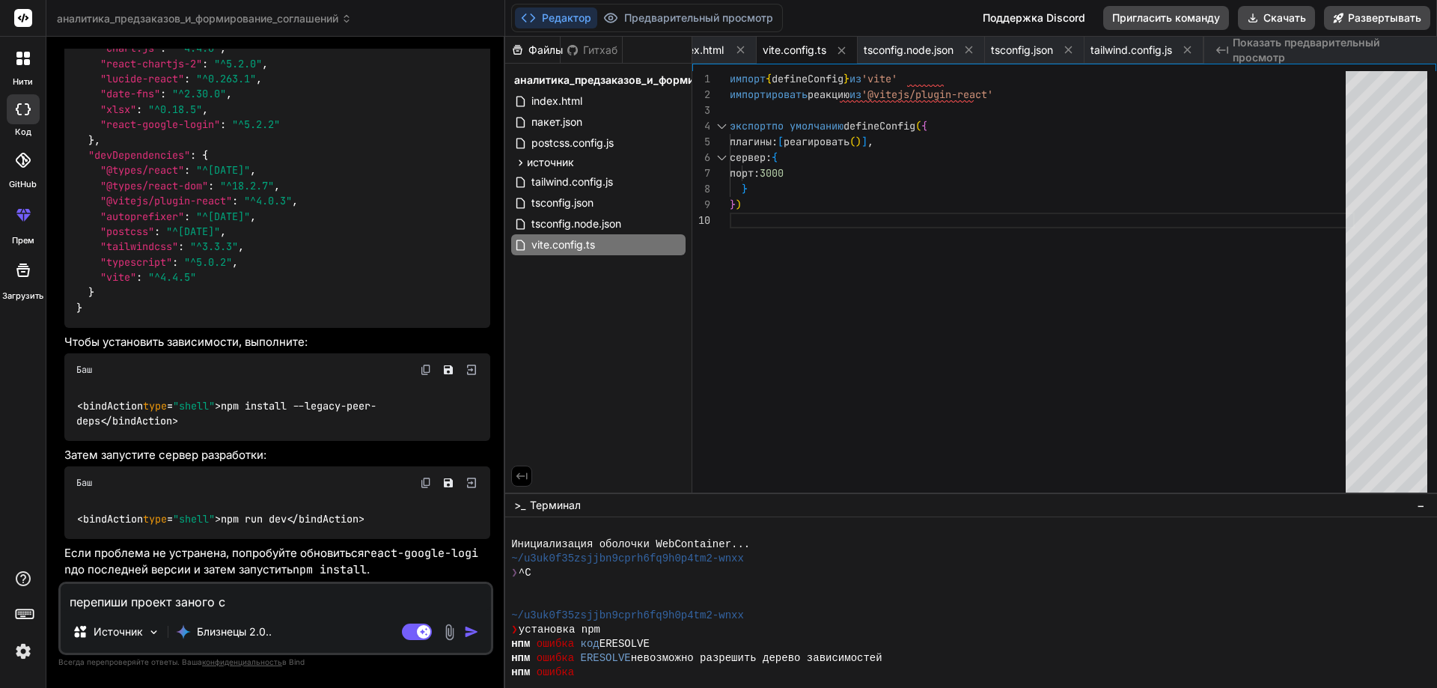
type textarea "перепиши проект заного с"
type textarea "x"
type textarea "перепиши проект заного с [PERSON_NAME]"
type textarea "x"
type textarea "перепиши проект заного с уч"
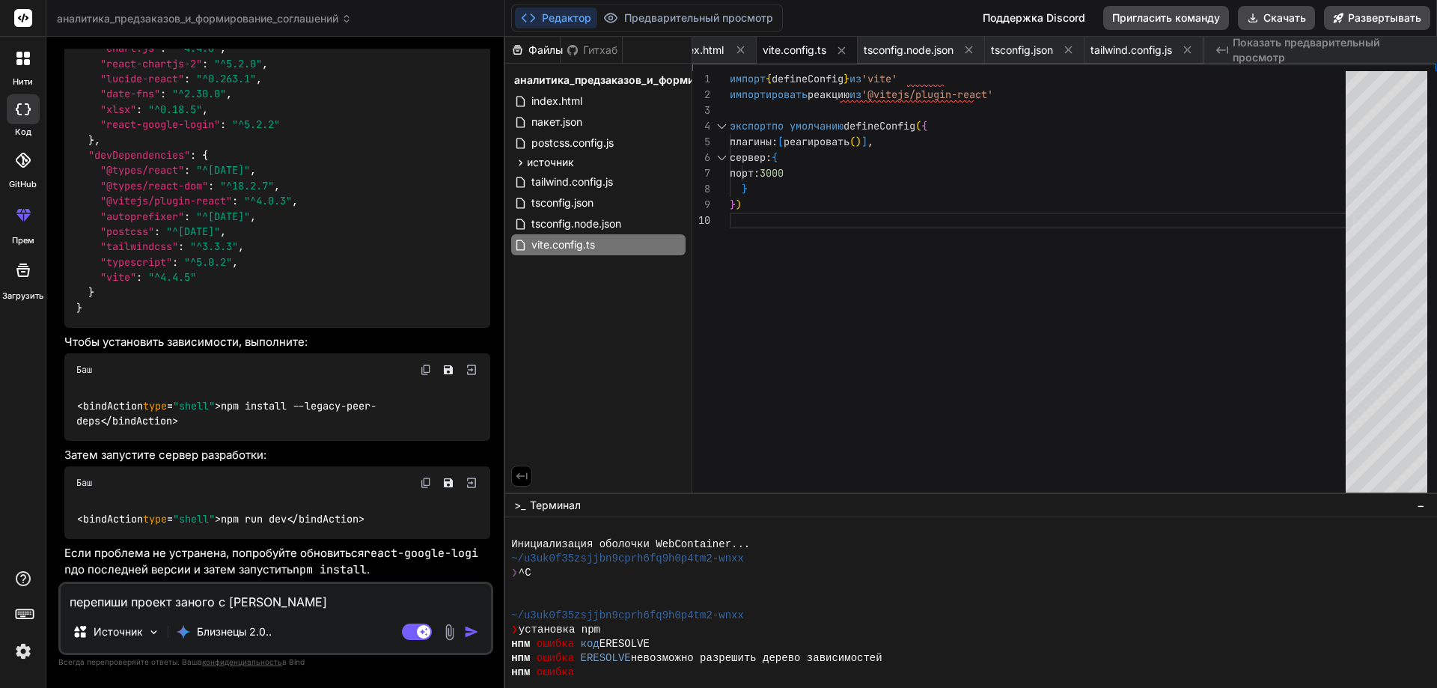
type textarea "x"
type textarea "перепиши проект заного с уче"
type textarea "x"
type textarea "перепиши проект заного с учет"
type textarea "x"
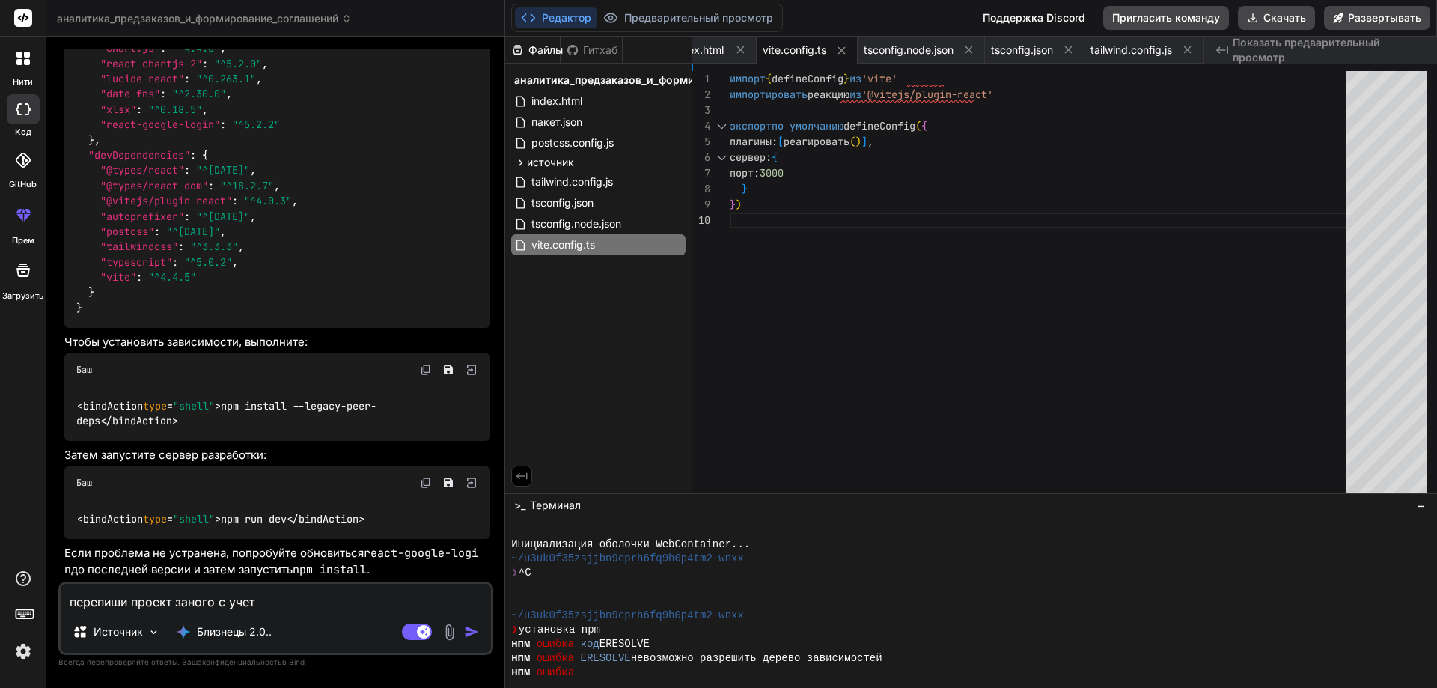
type textarea "перепиши проект заного с учето"
type textarea "x"
type textarea "перепиши проект заного с учетом"
type textarea "x"
type textarea "перепиши проект заного с учетом"
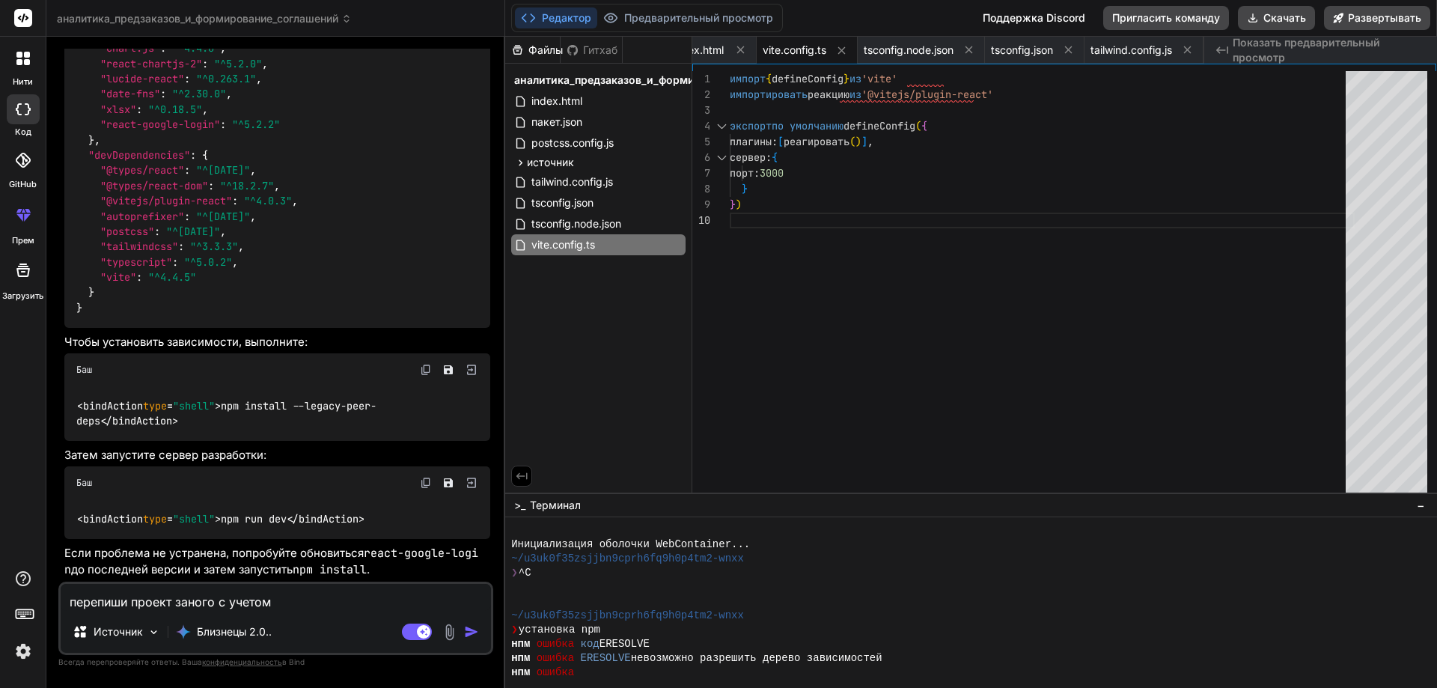
type textarea "x"
type textarea "перепиши проект заного с учетом в"
type textarea "x"
type textarea "перепиши проект заного с учетом вс"
type textarea "x"
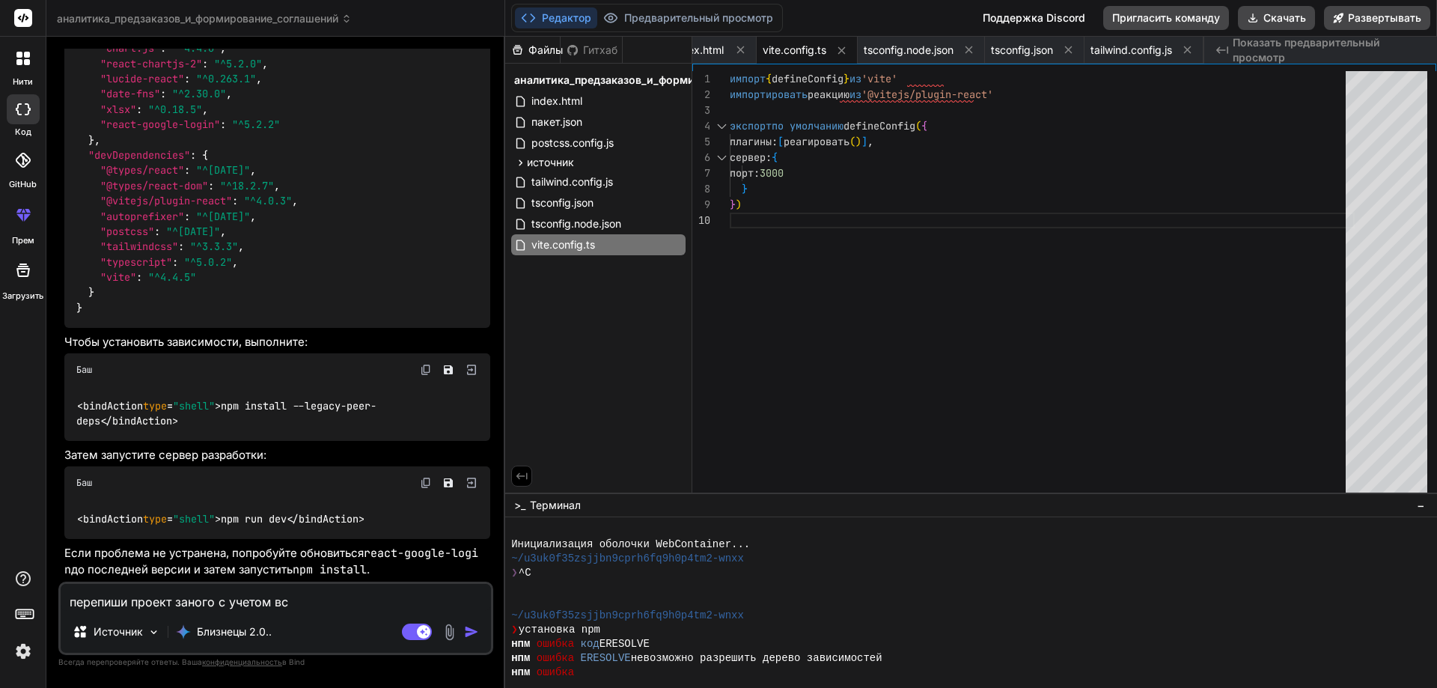
type textarea "перепиши проект заного с учетом все"
type textarea "x"
type textarea "перепиши проект заного с учетом всех"
type textarea "x"
type textarea "перепиши проект заного с учетом всех"
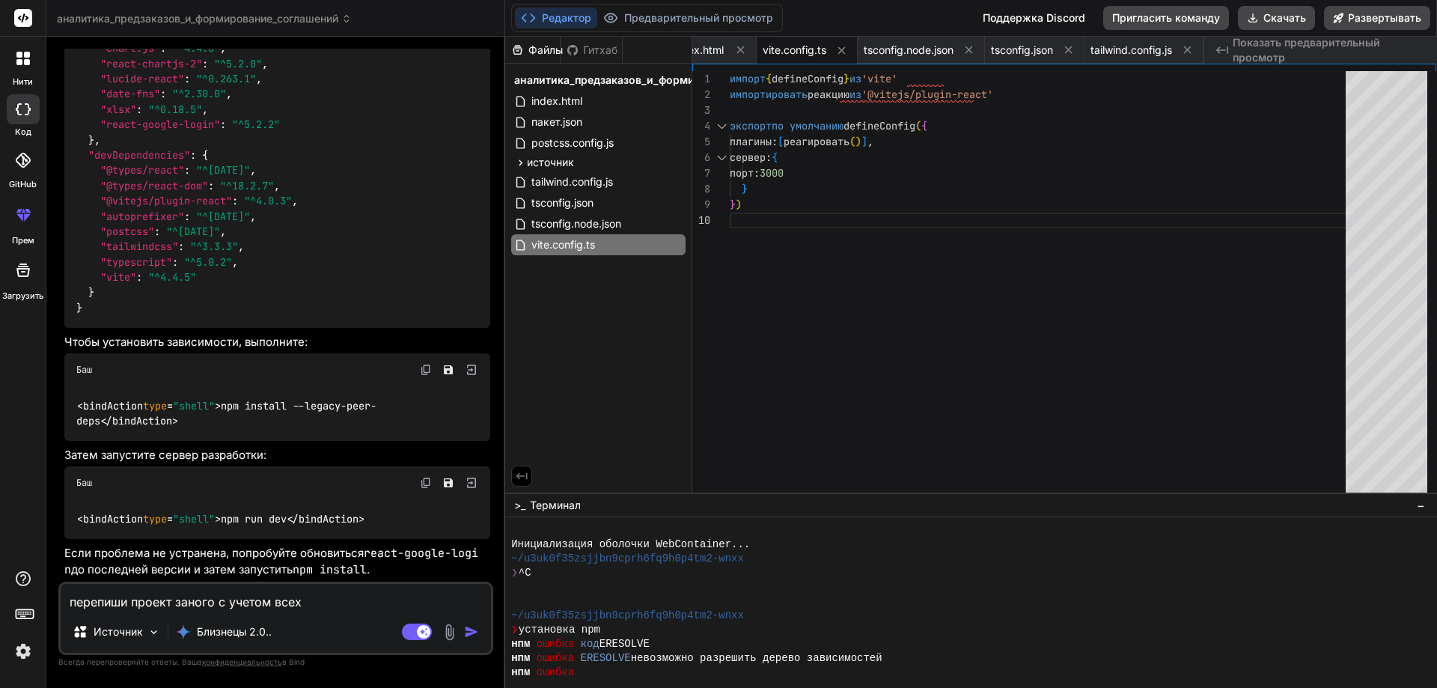
type textarea "x"
type textarea "перепиши проект заного с учетом всех о"
type textarea "x"
type textarea "перепиши проект заного с учетом всех ош"
type textarea "x"
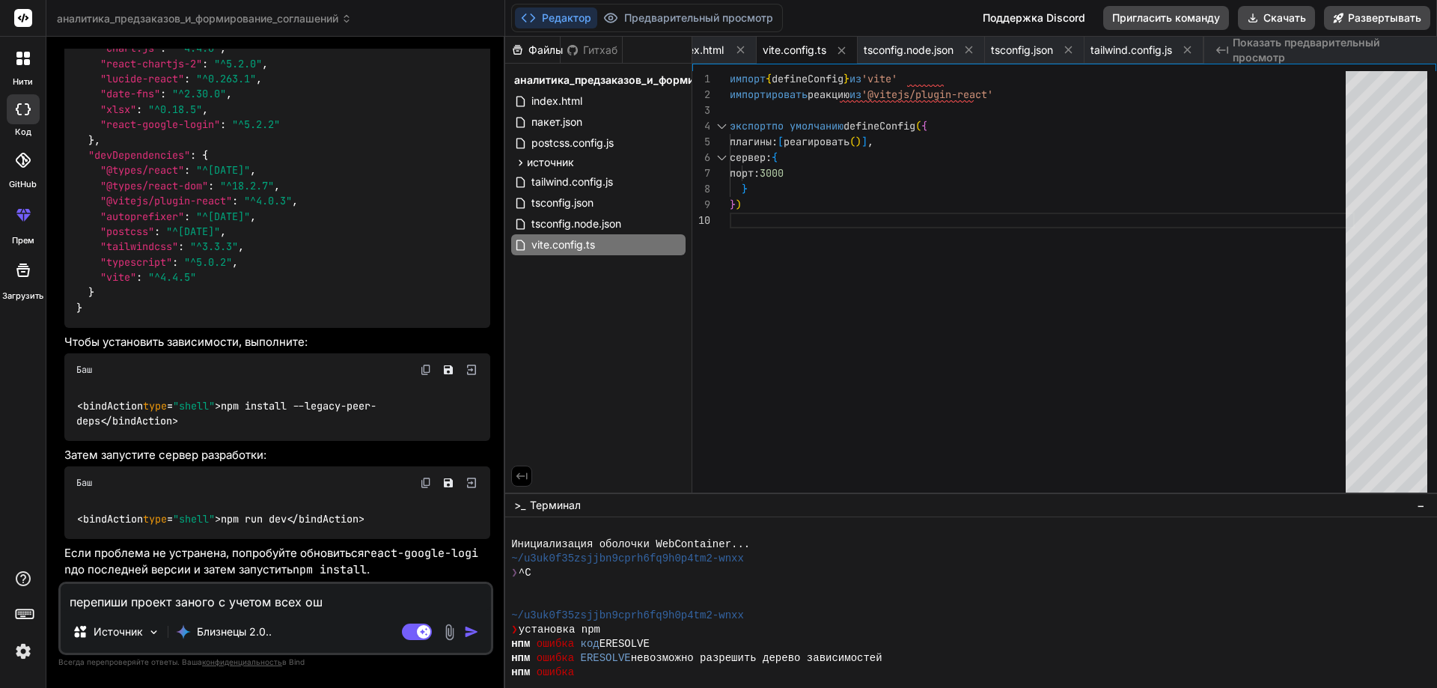
type textarea "перепиши проект заного с учетом всех оши"
type textarea "x"
type textarea "перепиши проект заного с учетом всех ошиб"
type textarea "x"
type textarea "перепиши проект заного с учетом всех ошибо"
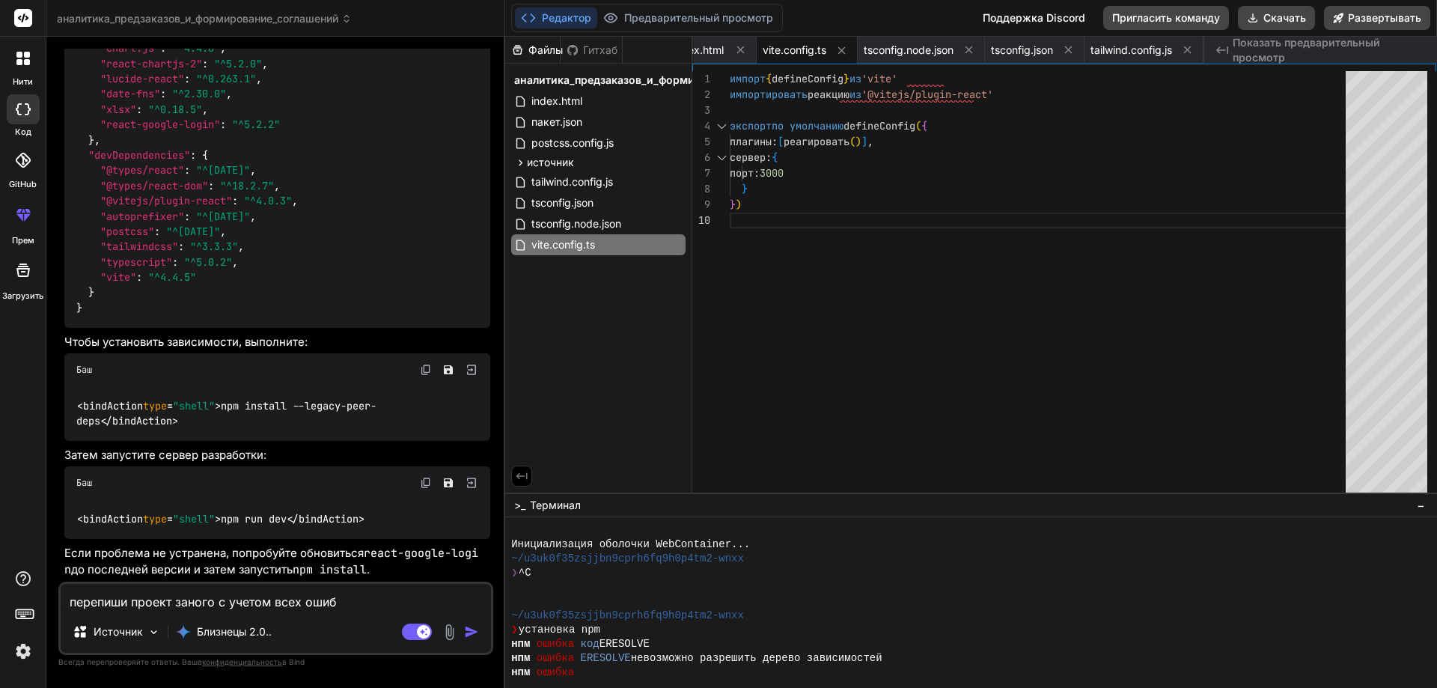
type textarea "x"
type textarea "перепиши проект заного с учетом всех ошибок"
type textarea "x"
type textarea "перепиши проект заного с учетом всех ошибок"
type textarea "x"
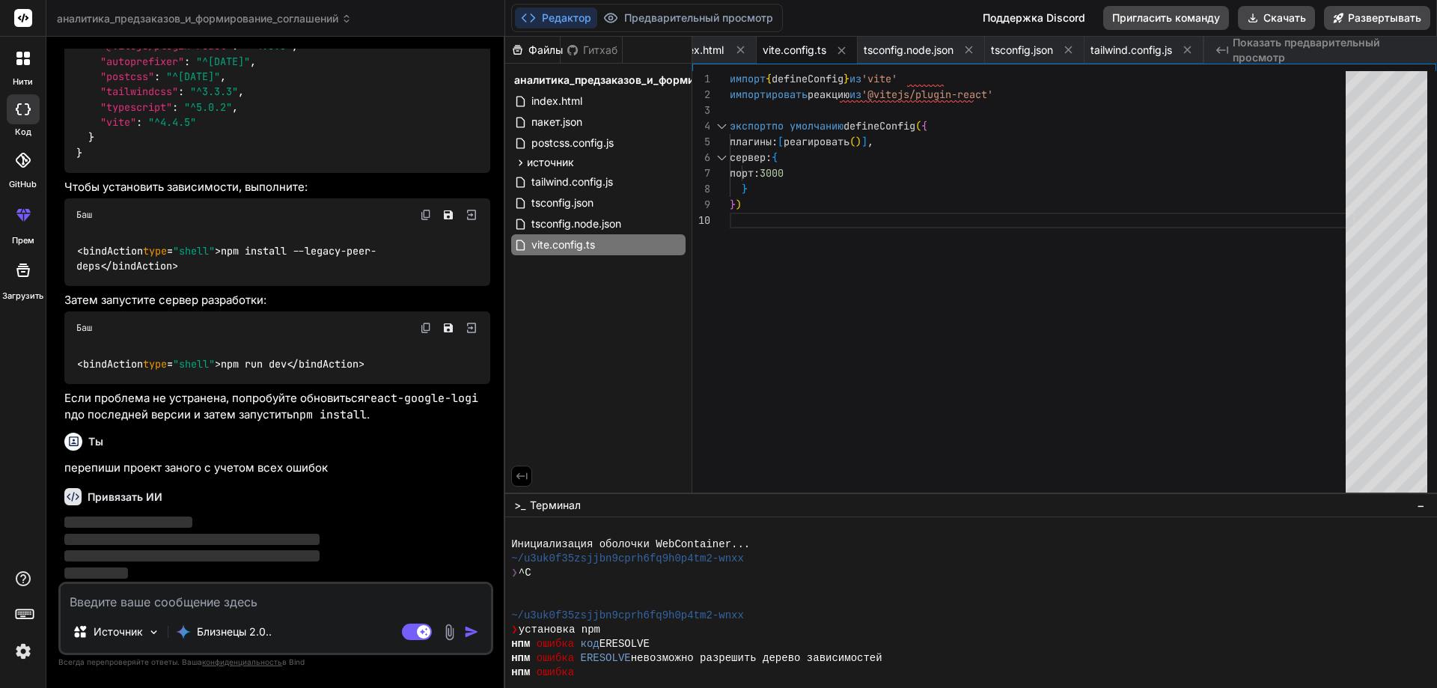
scroll to position [3268, 0]
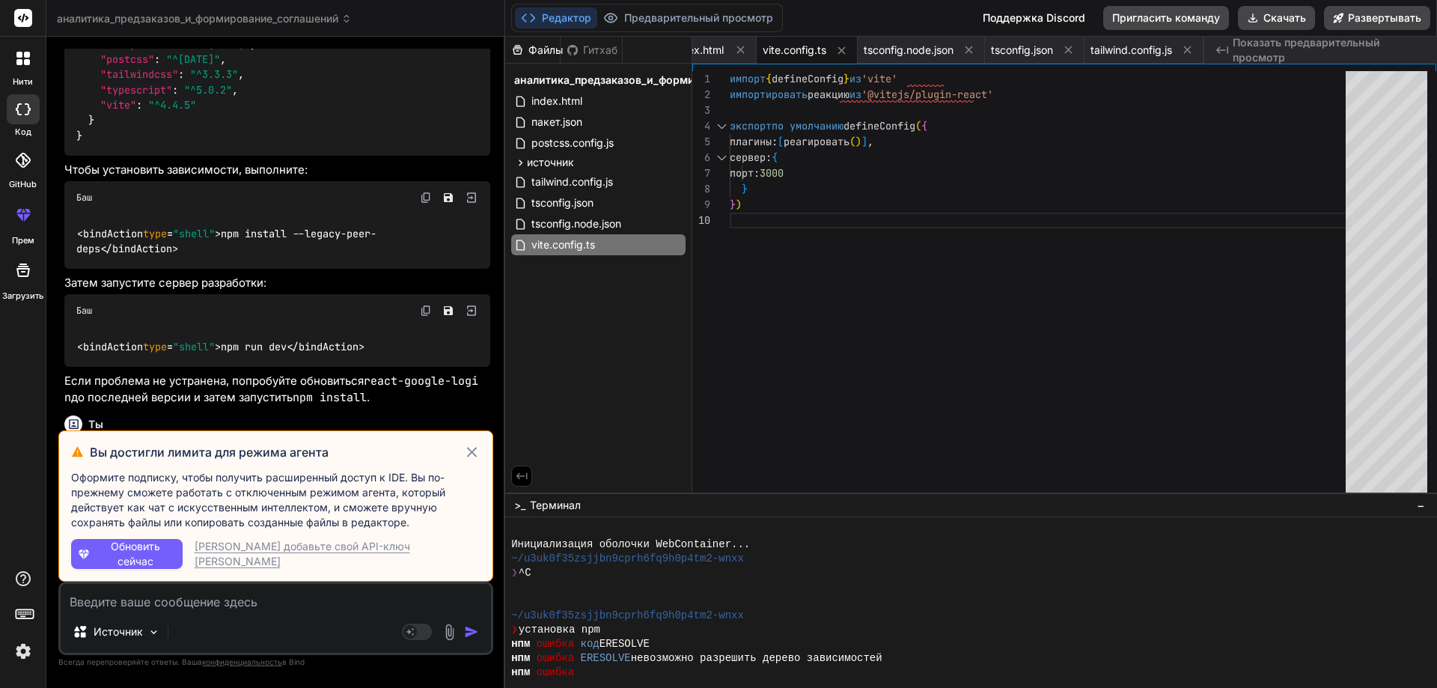
click at [474, 632] on img "button" at bounding box center [471, 631] width 15 height 15
click at [288, 551] on font "[PERSON_NAME] добавьте свой API-ключ [PERSON_NAME]" at bounding box center [303, 554] width 216 height 28
type textarea "x"
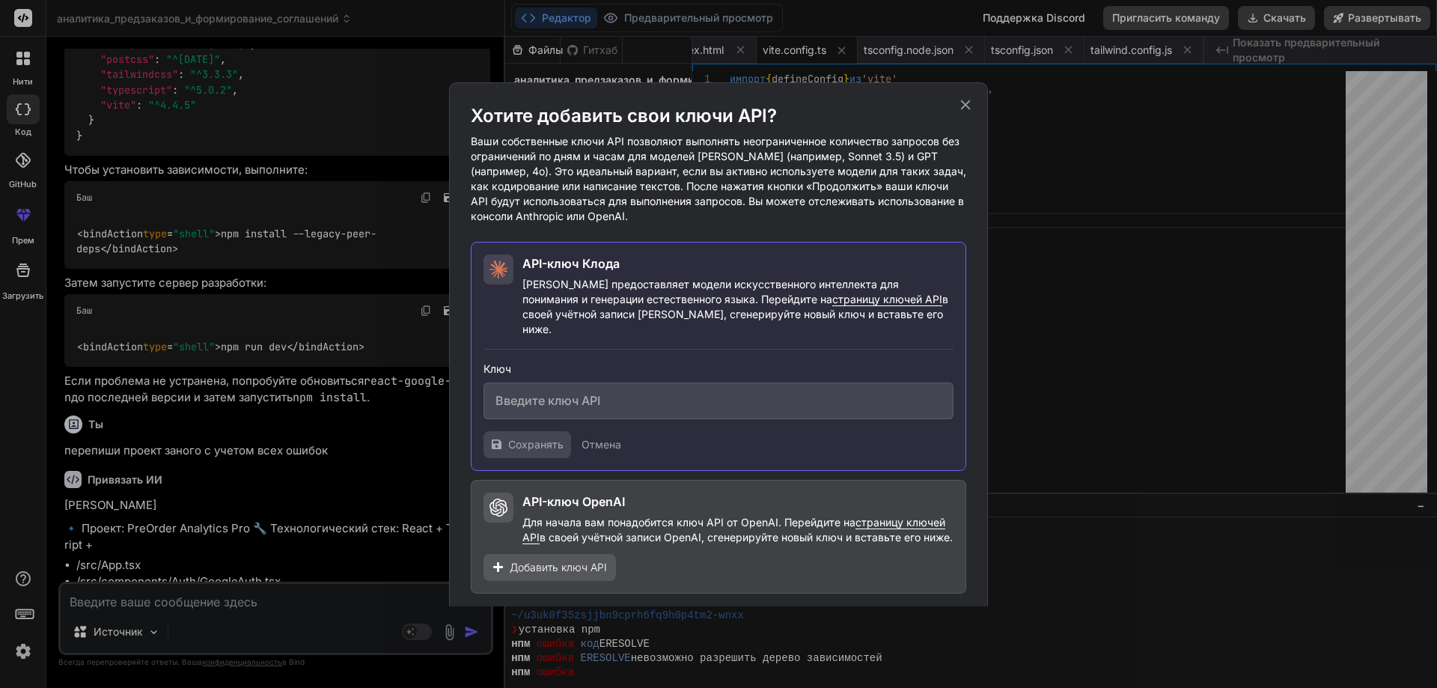
scroll to position [45, 0]
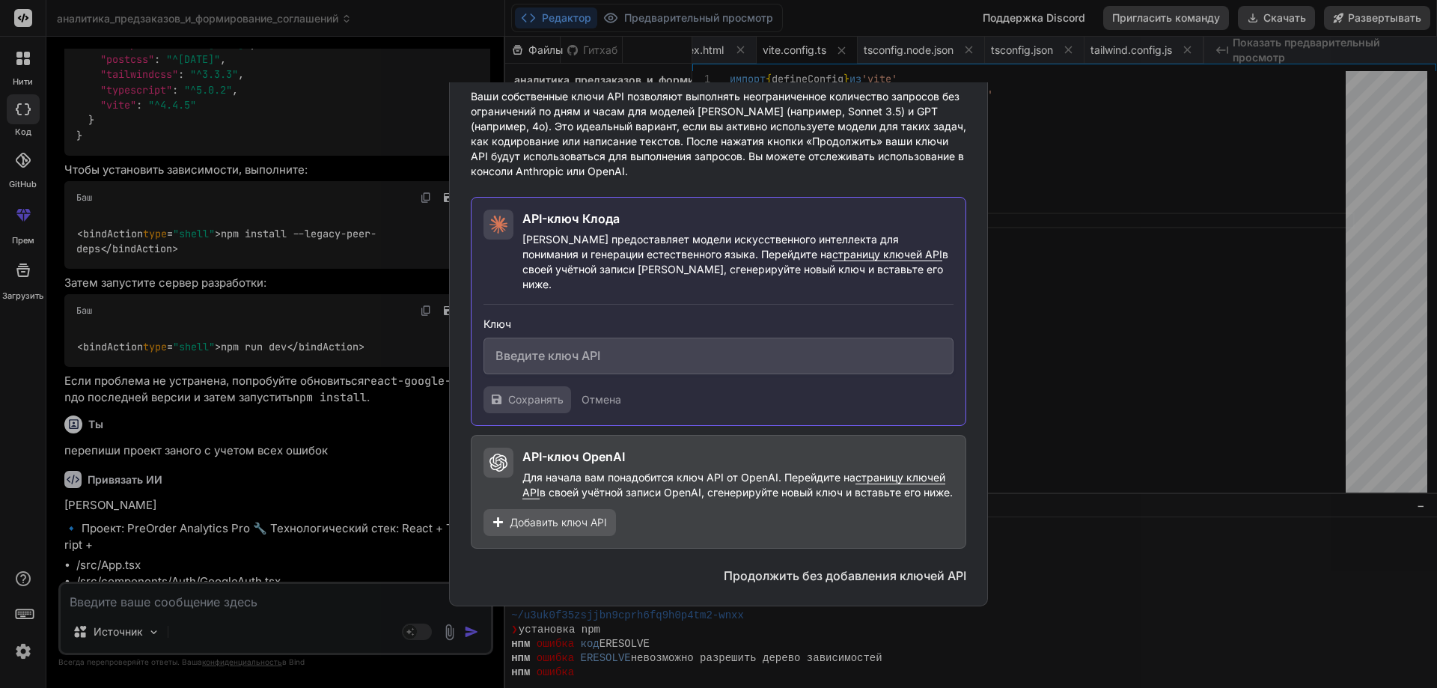
click at [558, 523] on font "Добавить ключ API" at bounding box center [558, 522] width 97 height 13
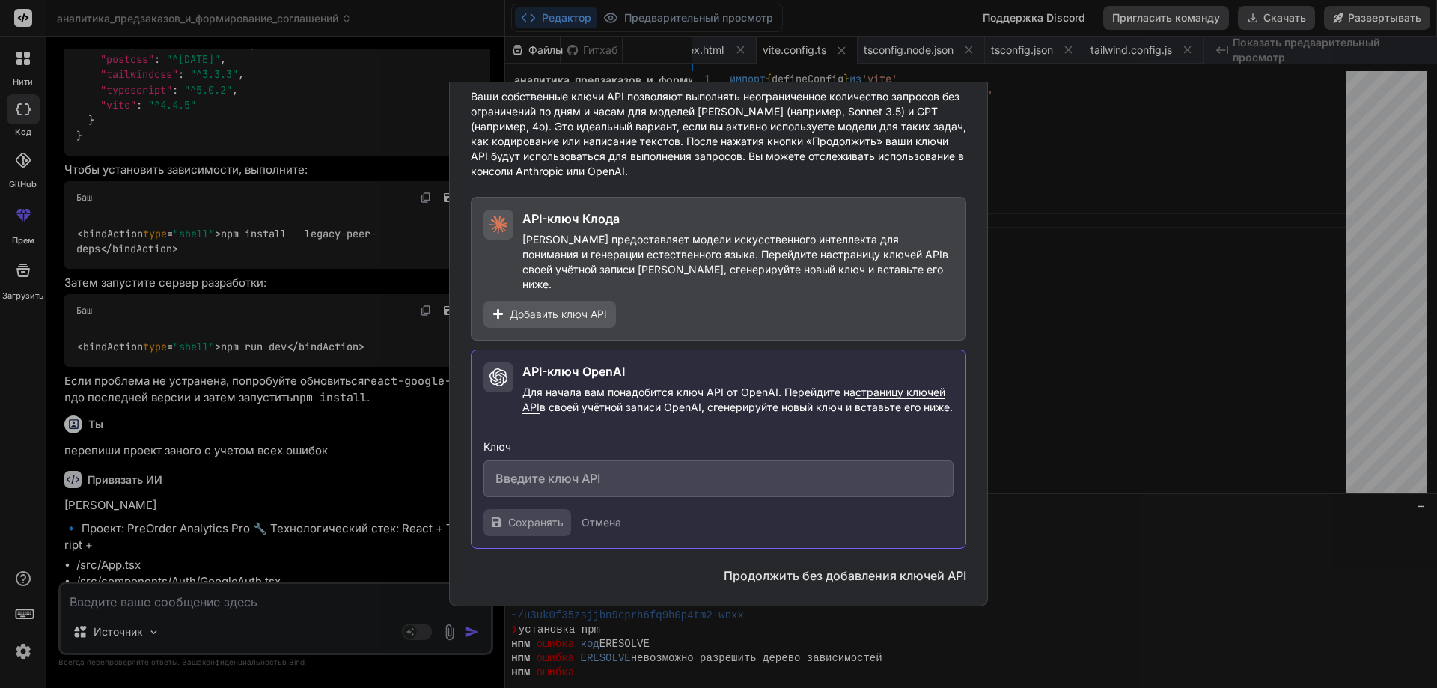
click at [531, 482] on input "text" at bounding box center [719, 478] width 470 height 37
click at [885, 385] on font "страницу ключей API" at bounding box center [733, 399] width 423 height 28
click at [886, 385] on font "страницу ключей API" at bounding box center [733, 399] width 423 height 28
